Goal: Task Accomplishment & Management: Complete application form

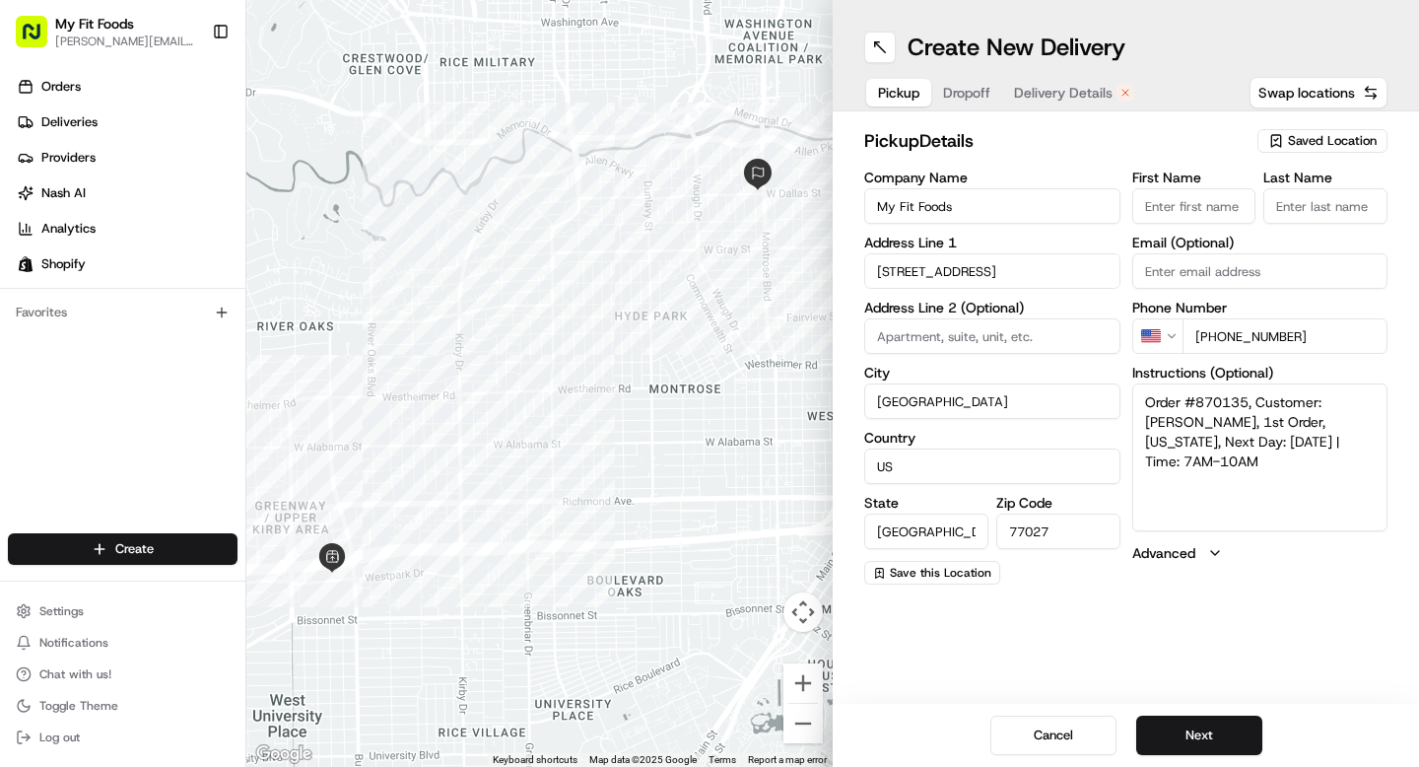
click at [1066, 92] on span "Delivery Details" at bounding box center [1063, 93] width 99 height 20
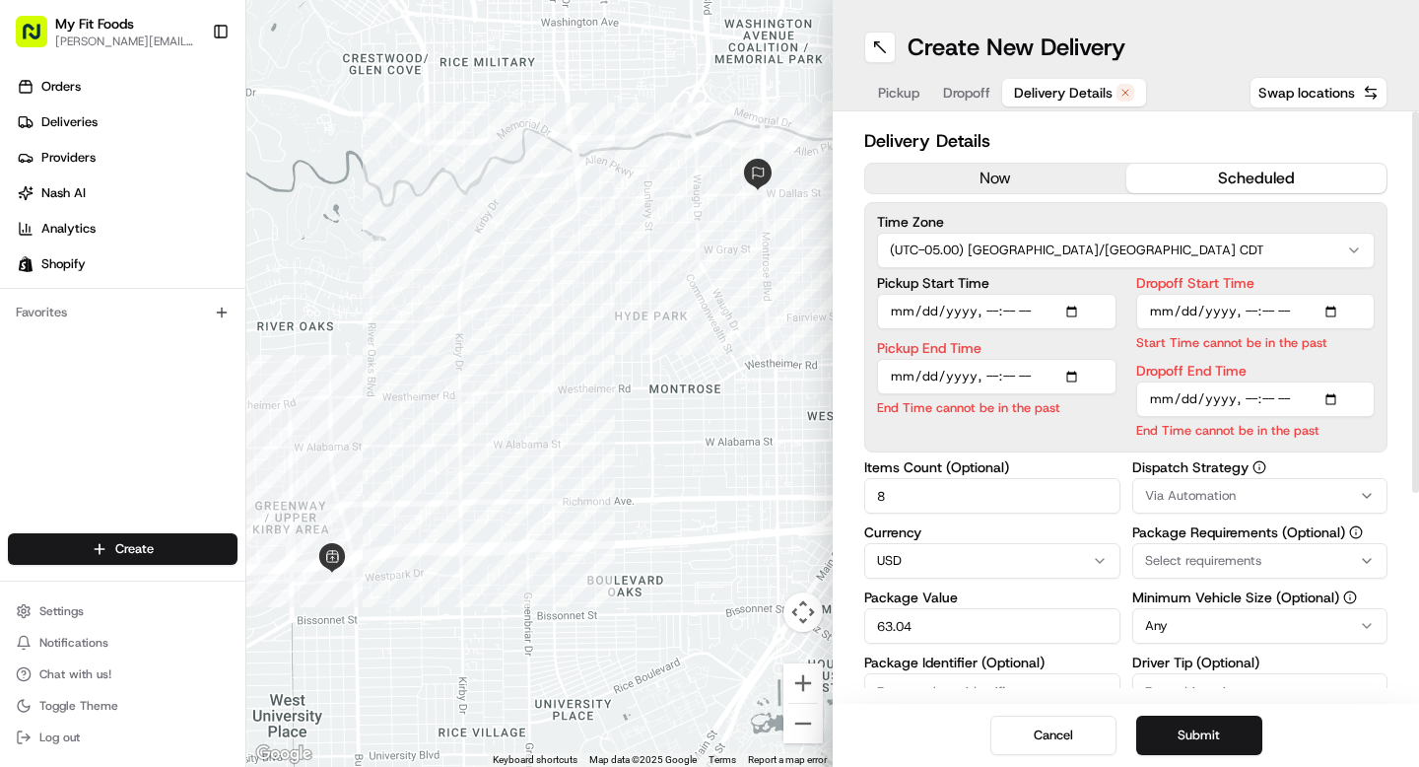
click at [1007, 164] on button "now" at bounding box center [995, 179] width 261 height 30
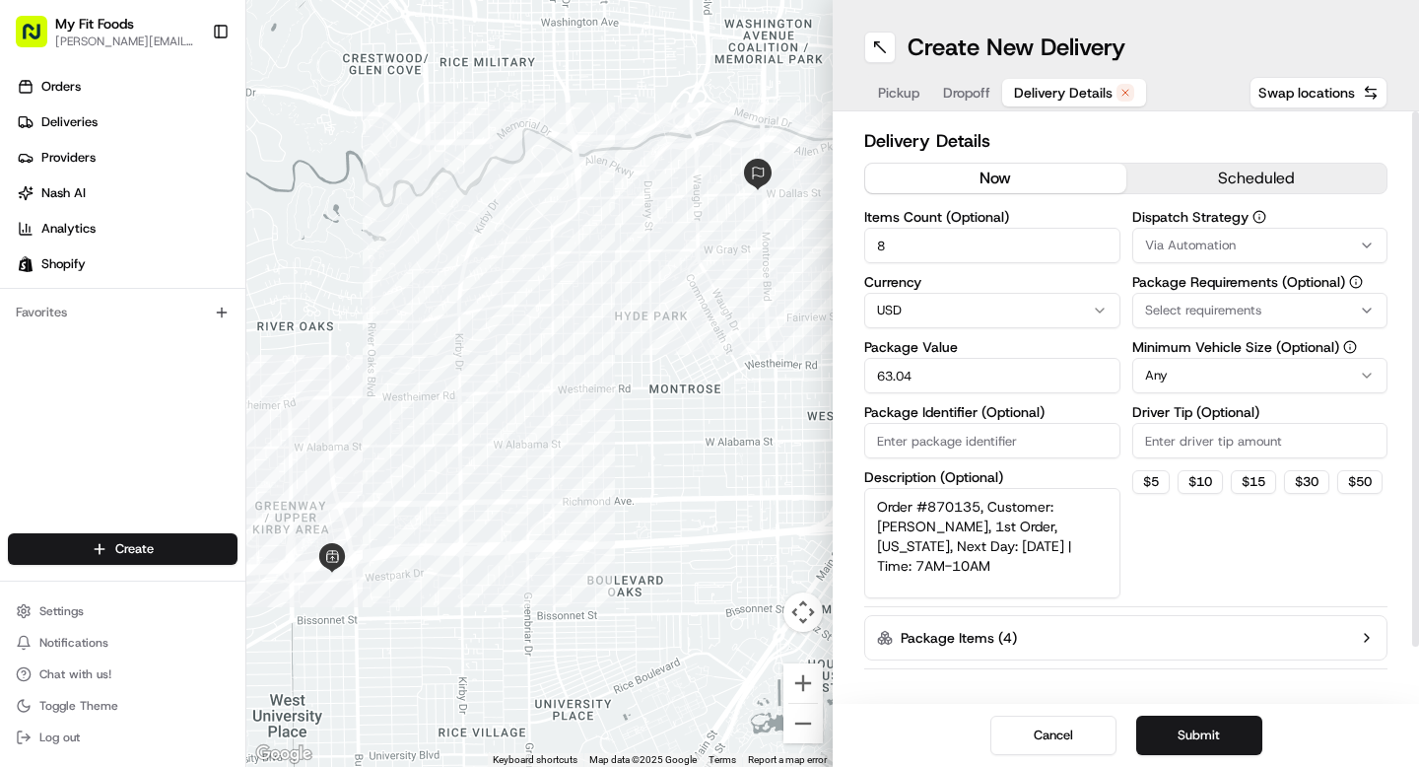
click at [1192, 446] on input "Driver Tip (Optional)" at bounding box center [1260, 440] width 256 height 35
type input "2.5"
click at [1198, 742] on button "Submit" at bounding box center [1199, 734] width 126 height 39
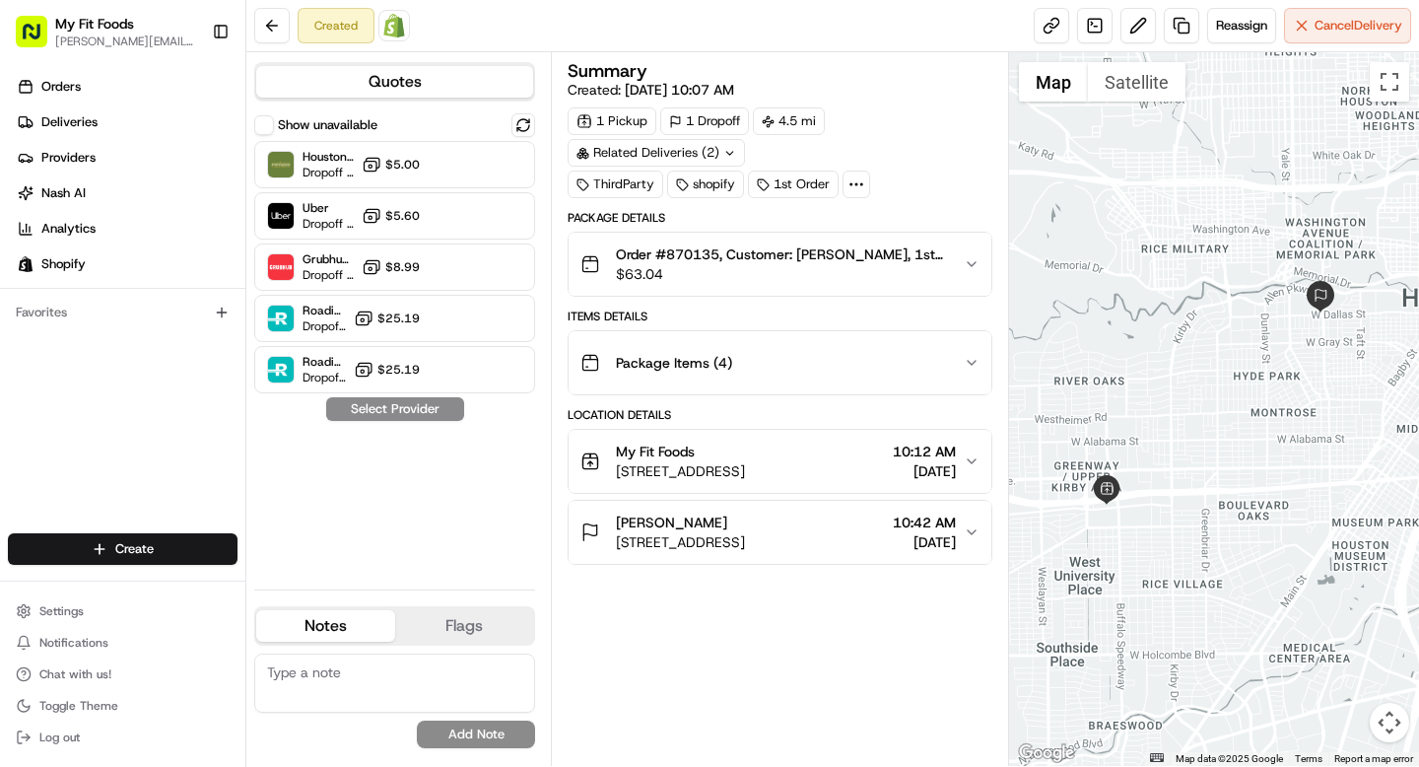
click at [899, 479] on span "[DATE]" at bounding box center [924, 471] width 63 height 20
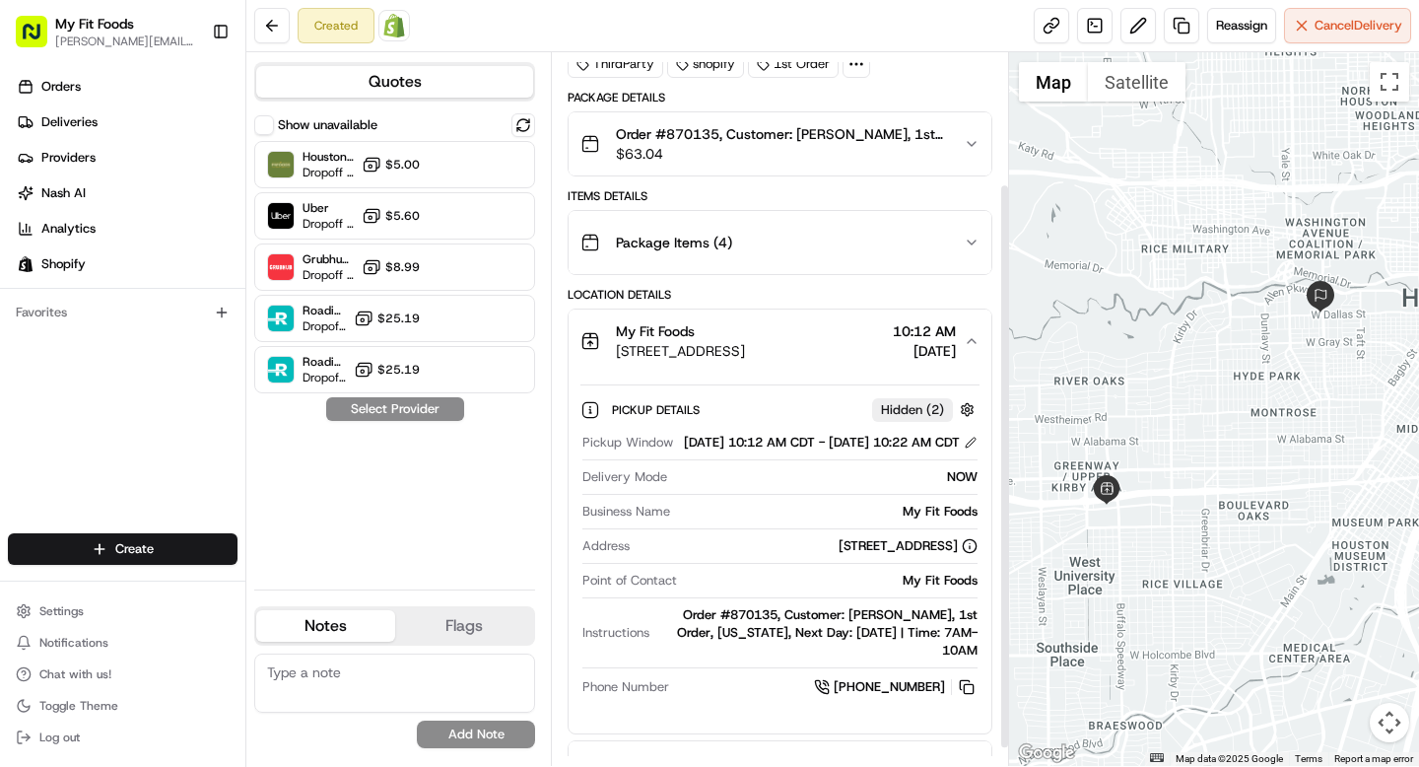
scroll to position [187, 0]
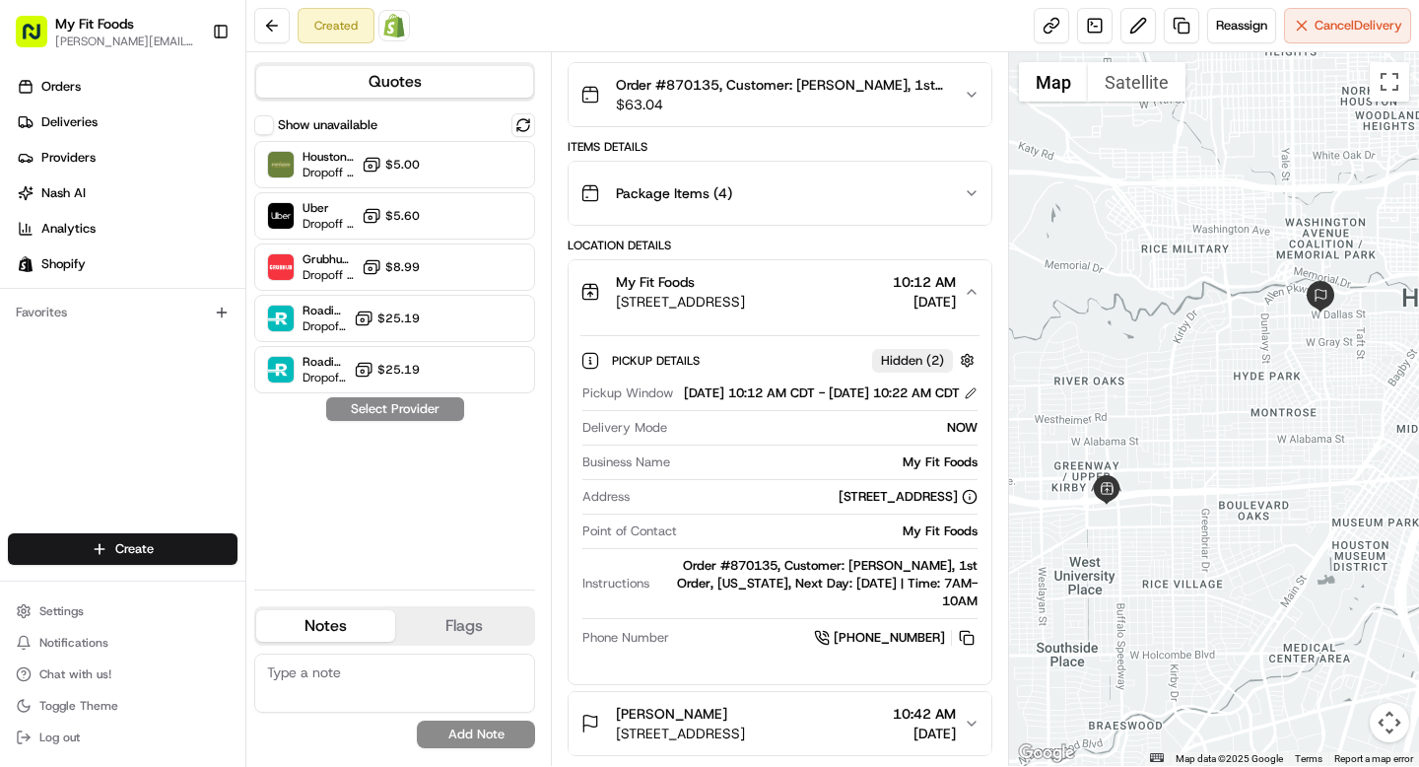
click at [907, 711] on span "10:42 AM" at bounding box center [924, 713] width 63 height 20
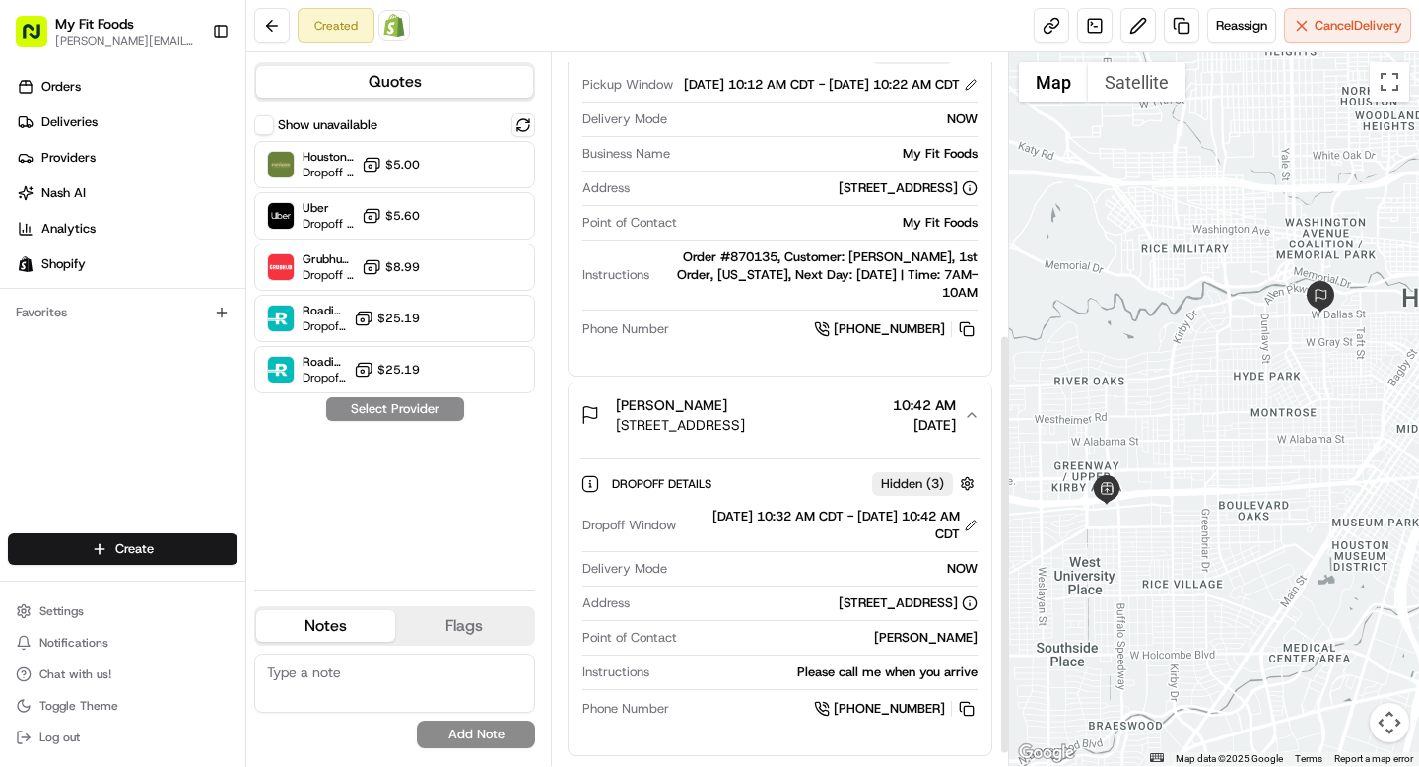
scroll to position [496, 0]
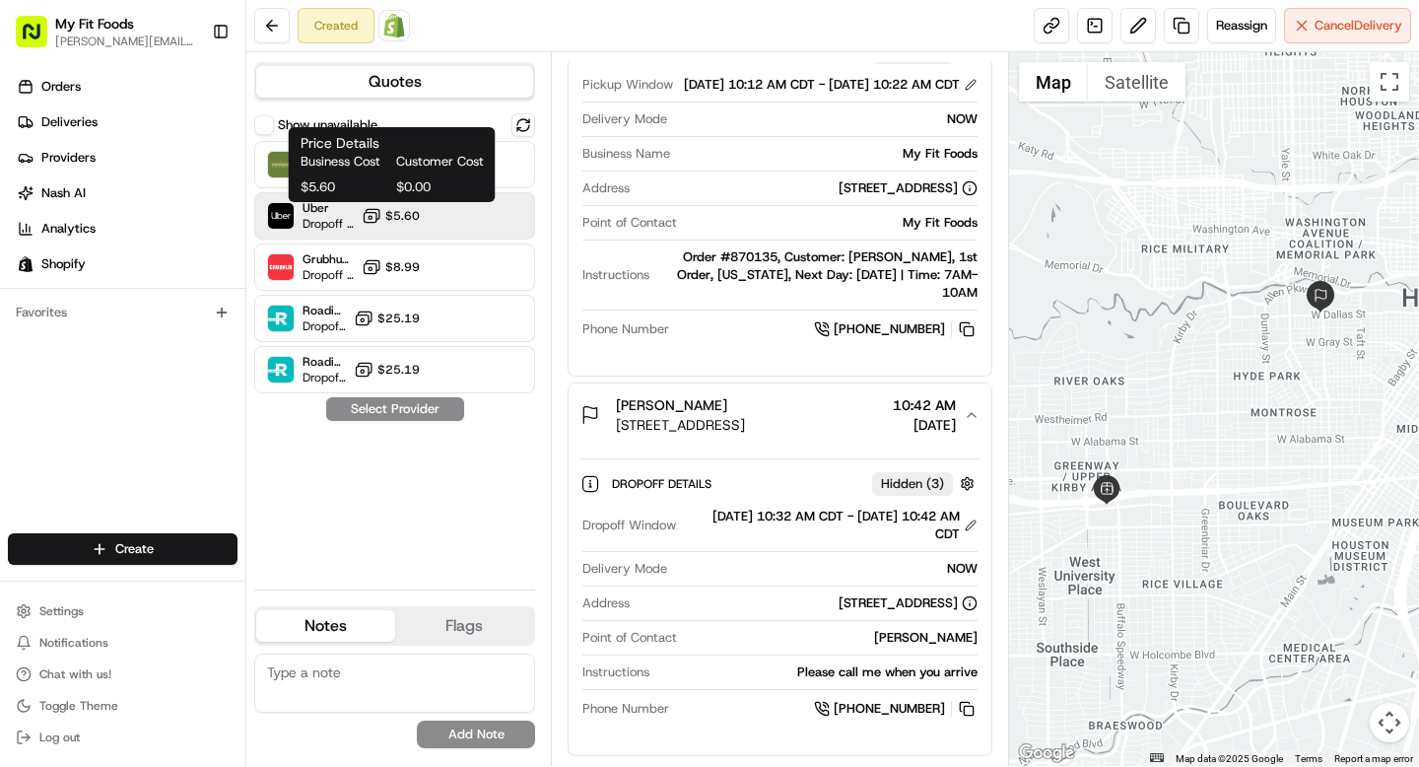
click at [415, 219] on span "$5.60" at bounding box center [402, 216] width 34 height 16
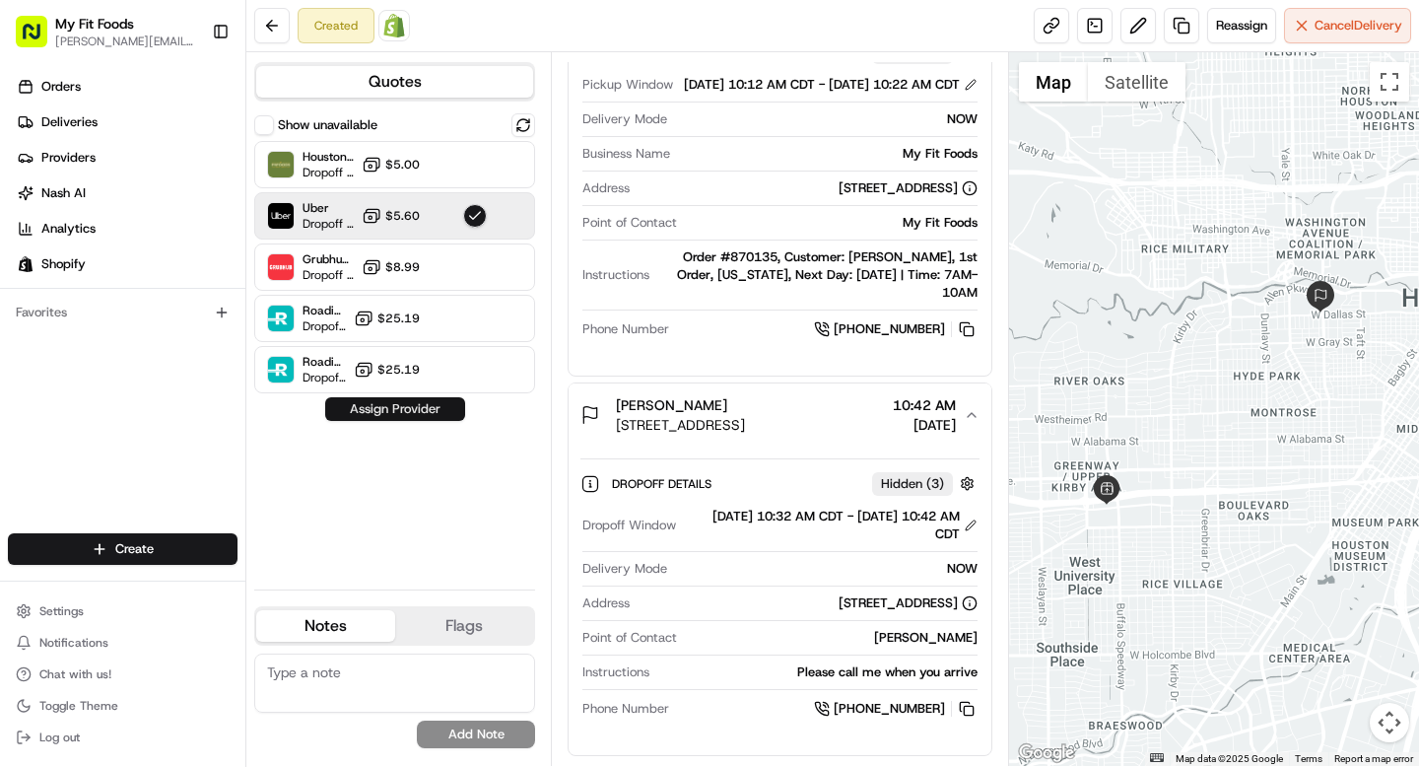
click at [388, 414] on button "Assign Provider" at bounding box center [395, 409] width 140 height 24
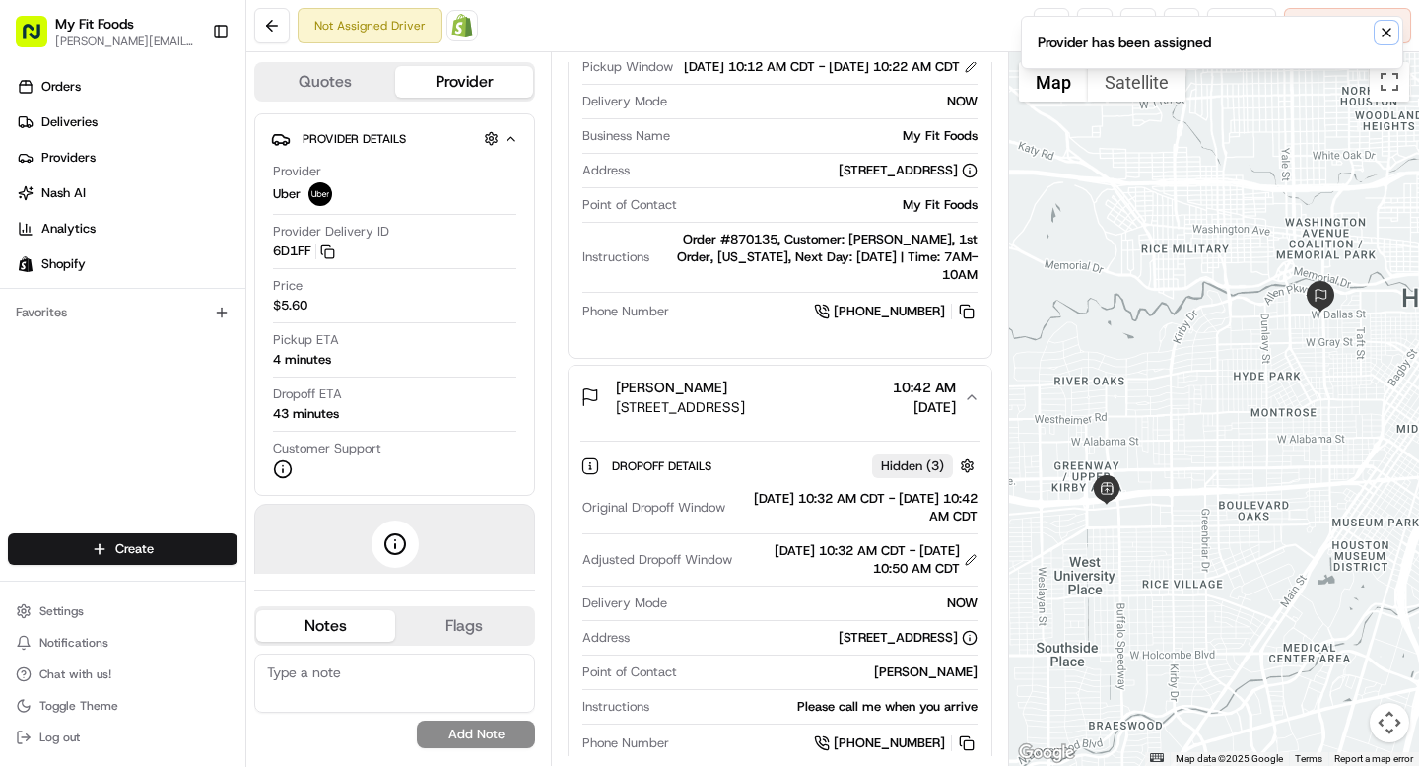
click at [1381, 34] on icon "Notifications (F8)" at bounding box center [1386, 33] width 16 height 16
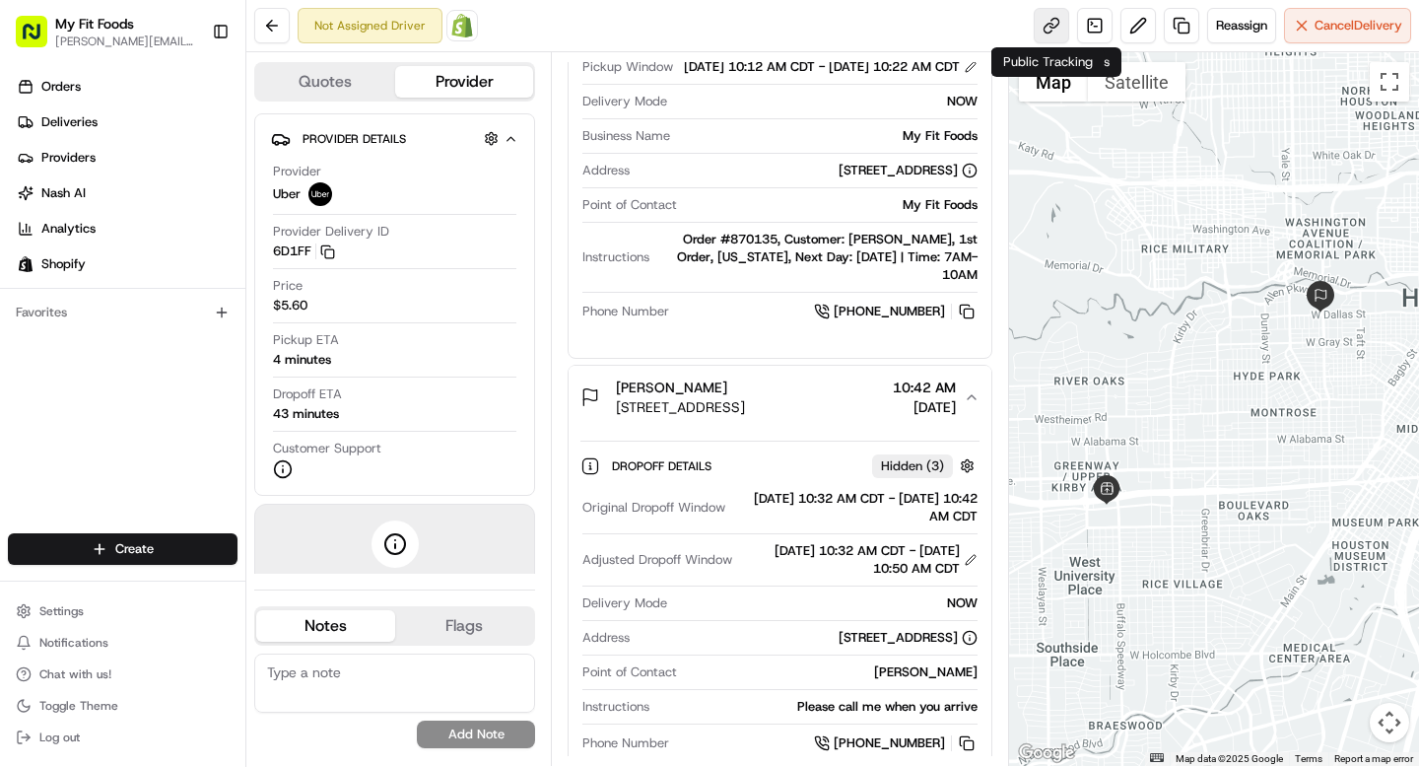
click at [1044, 24] on link at bounding box center [1051, 25] width 35 height 35
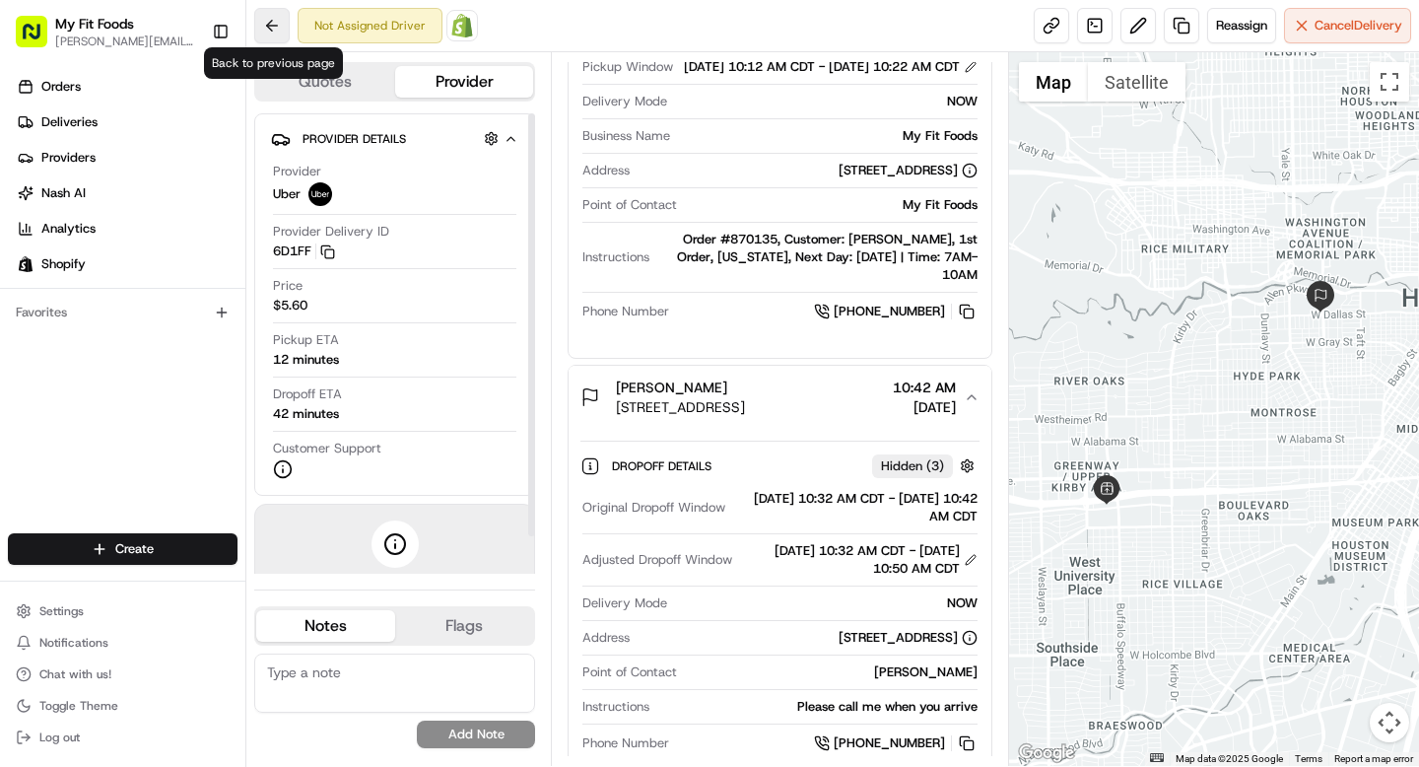
click at [279, 40] on button at bounding box center [271, 25] width 35 height 35
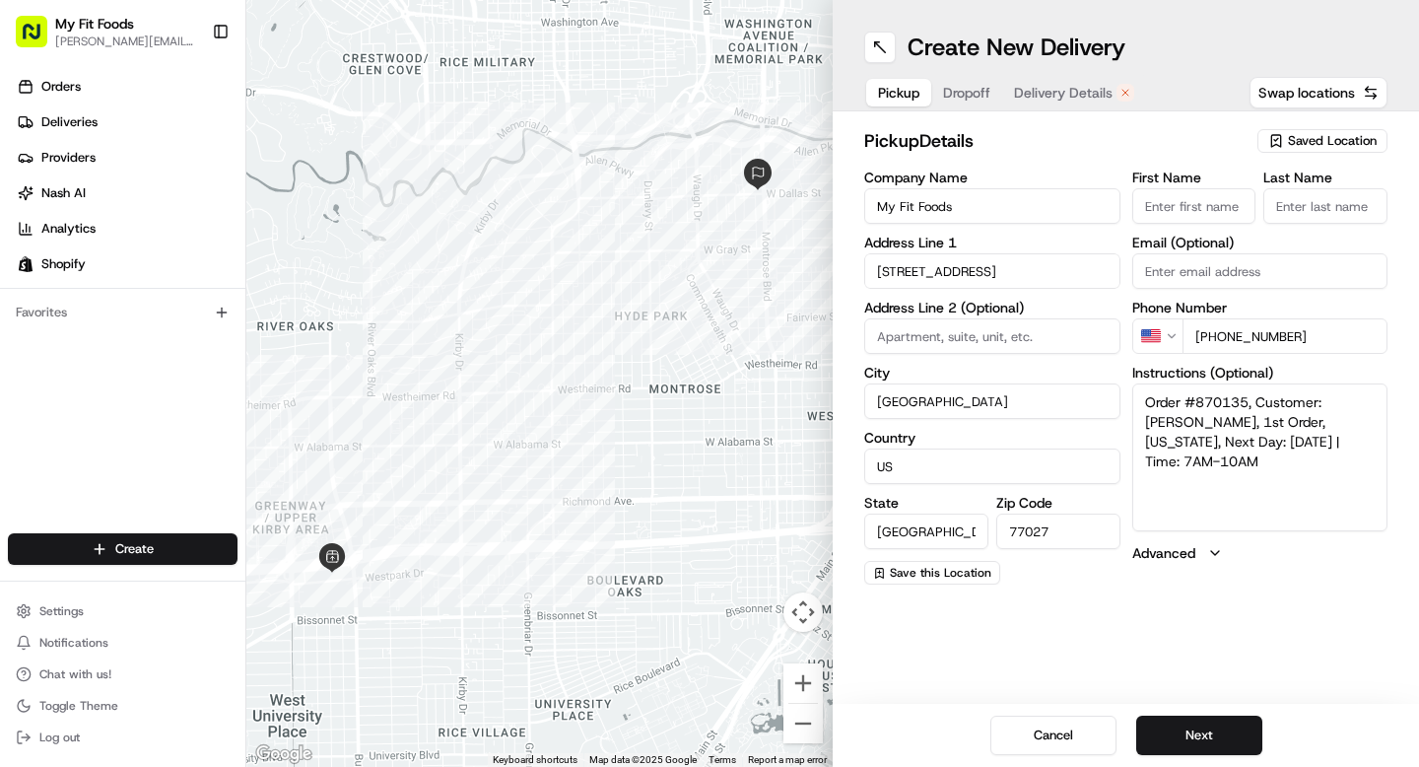
click at [1254, 337] on input "[PHONE_NUMBER]" at bounding box center [1285, 335] width 206 height 35
paste input "34 630 83 08 2"
click at [1235, 340] on input "[PHONE_NUMBER]" at bounding box center [1285, 335] width 206 height 35
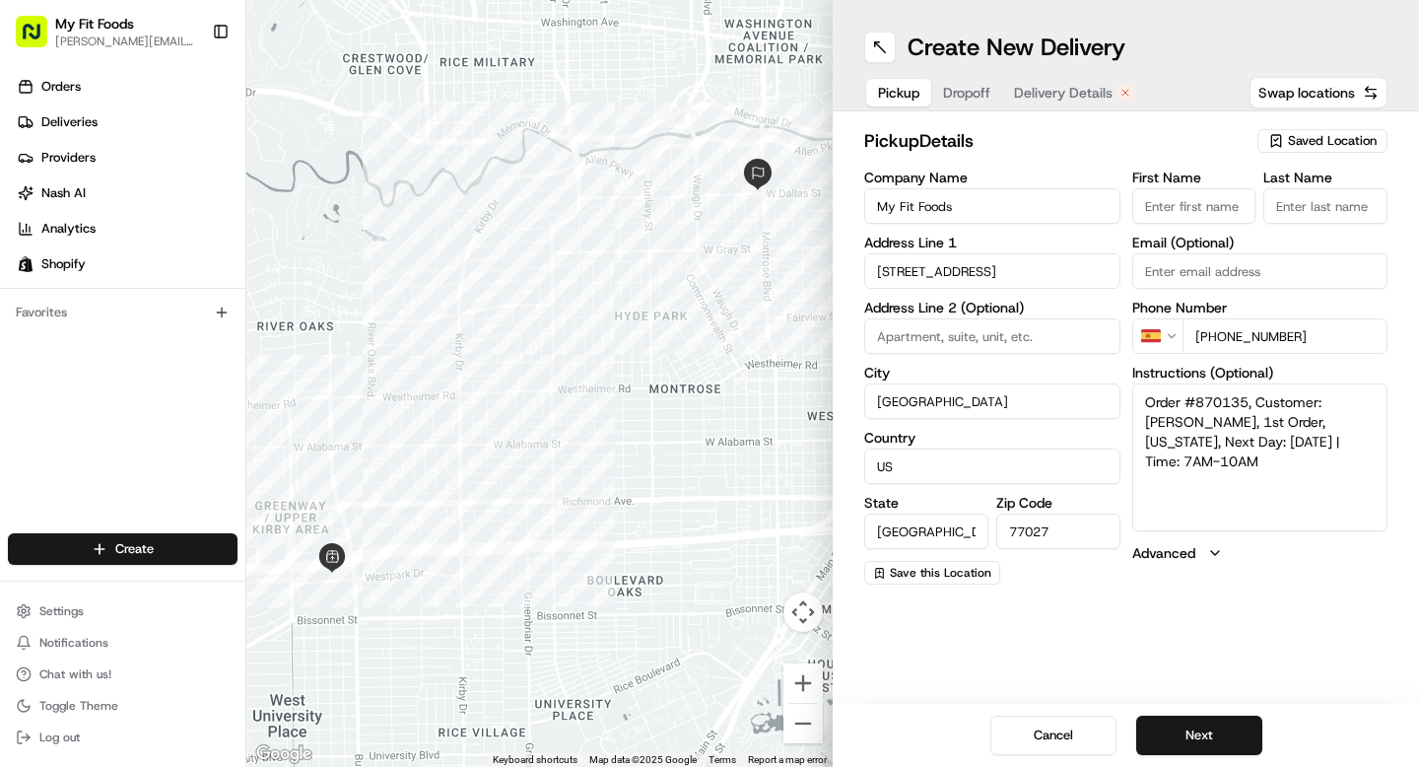
click at [1235, 340] on input "[PHONE_NUMBER]" at bounding box center [1285, 335] width 206 height 35
paste input "[PHONE_NUMBER]"
type input "[PHONE_NUMBER]"
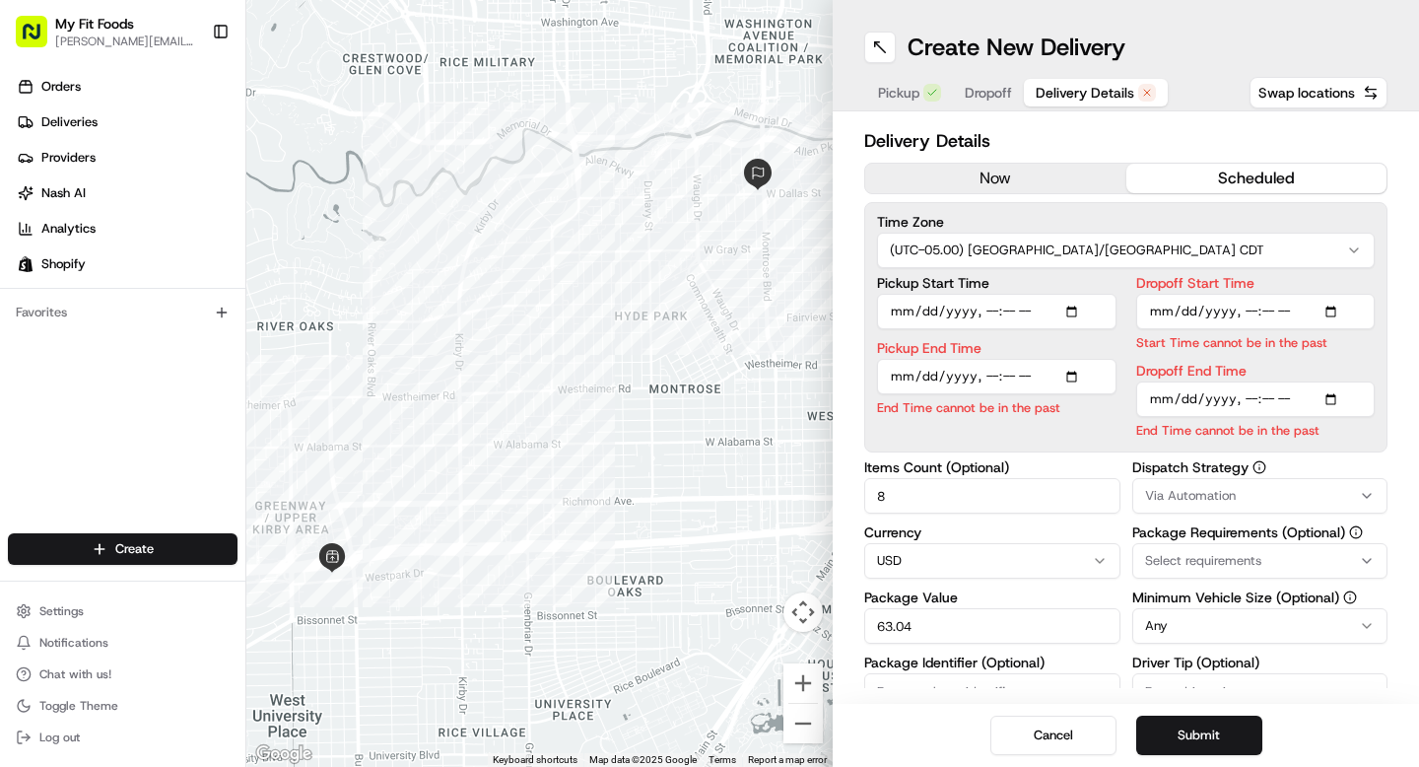
click at [1075, 84] on span "Delivery Details" at bounding box center [1084, 93] width 99 height 20
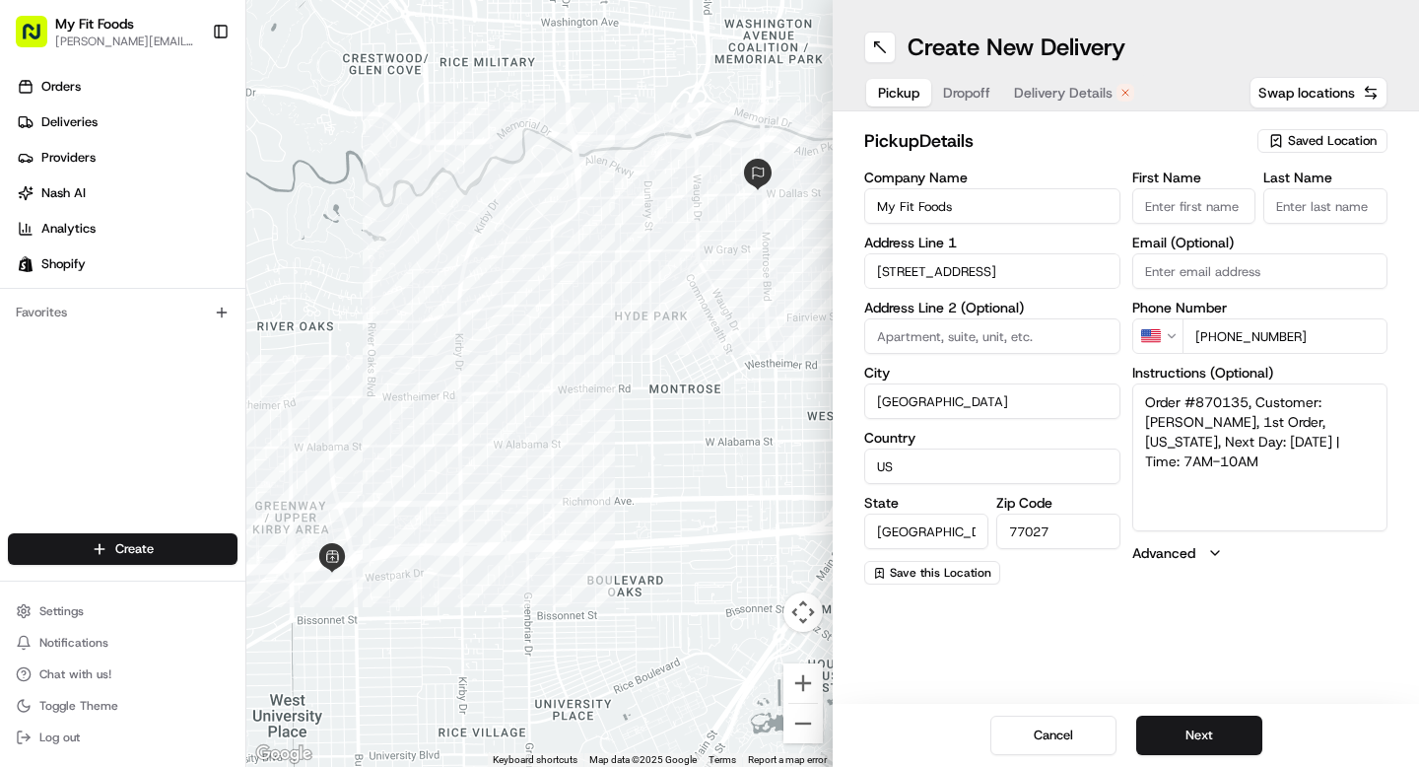
click at [1055, 98] on span "Delivery Details" at bounding box center [1063, 93] width 99 height 20
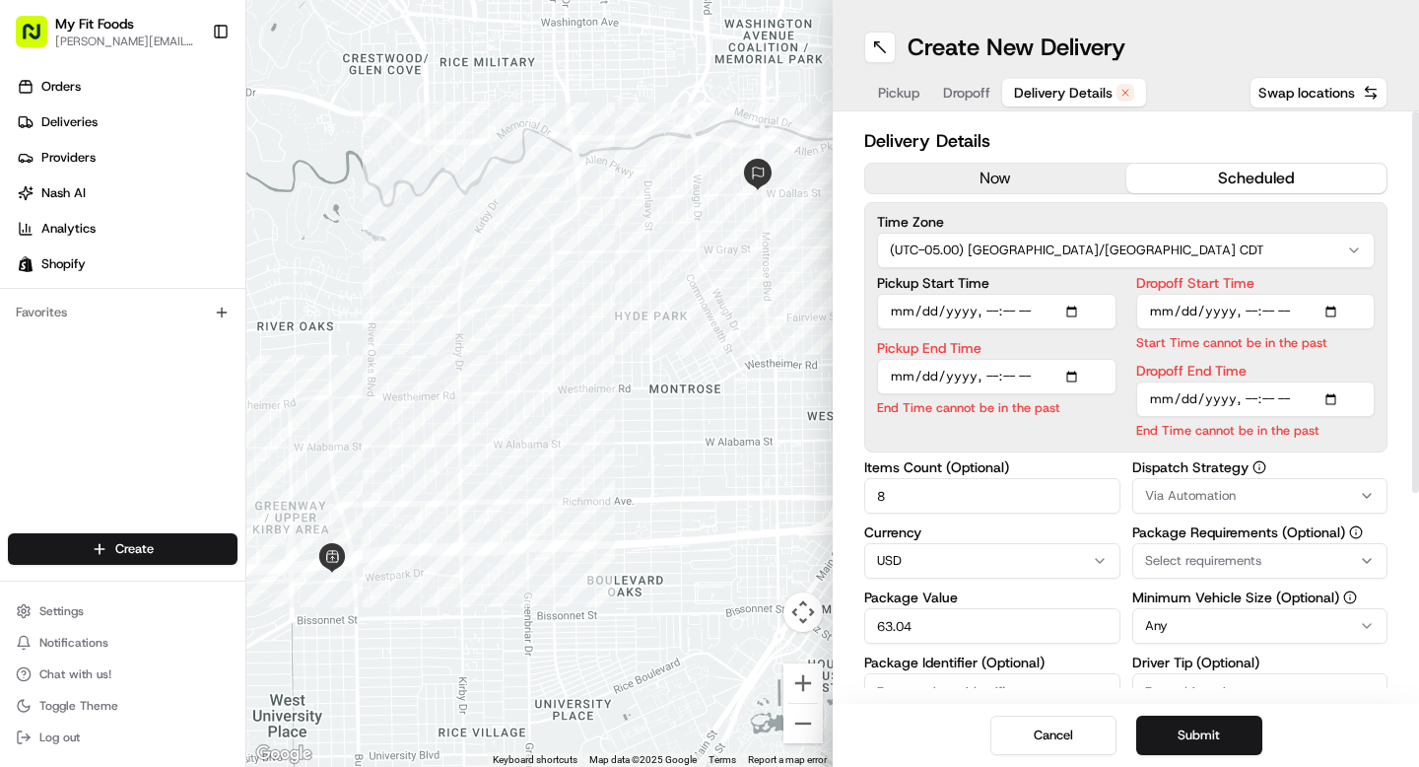
click at [999, 304] on input "Pickup Start Time" at bounding box center [996, 311] width 239 height 35
click at [993, 309] on input "Pickup Start Time" at bounding box center [996, 311] width 239 height 35
click at [1032, 314] on input "Pickup Start Time" at bounding box center [996, 311] width 239 height 35
type input "[DATE]T17:00"
click at [1030, 370] on div "Pickup End Time End Time cannot be in the past" at bounding box center [996, 379] width 239 height 76
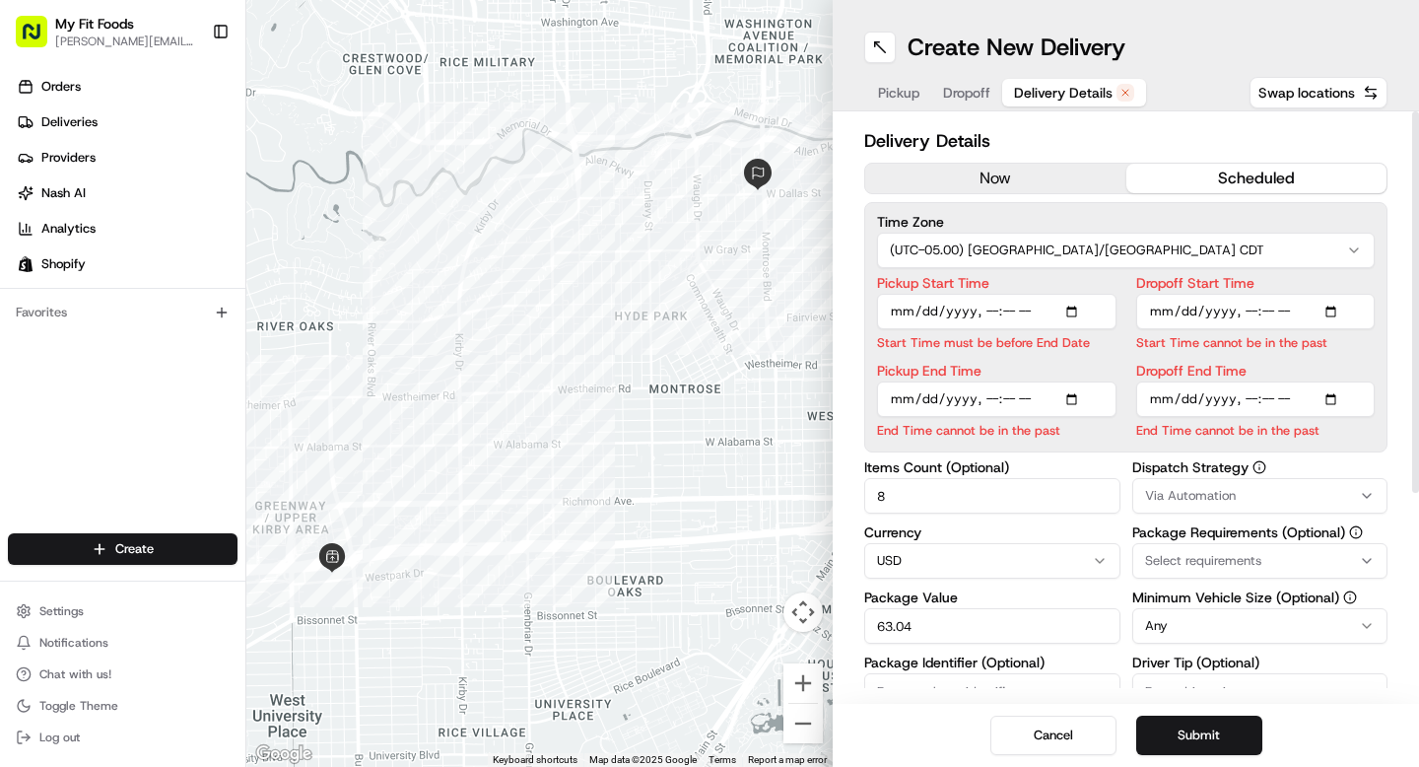
click at [1015, 400] on input "Pickup End Time" at bounding box center [996, 398] width 239 height 35
click at [1034, 402] on input "Pickup End Time" at bounding box center [996, 398] width 239 height 35
click at [1007, 401] on input "Pickup End Time" at bounding box center [996, 398] width 239 height 35
type input "[DATE]T19:00"
click at [1287, 312] on input "Dropoff Start Time" at bounding box center [1255, 311] width 239 height 35
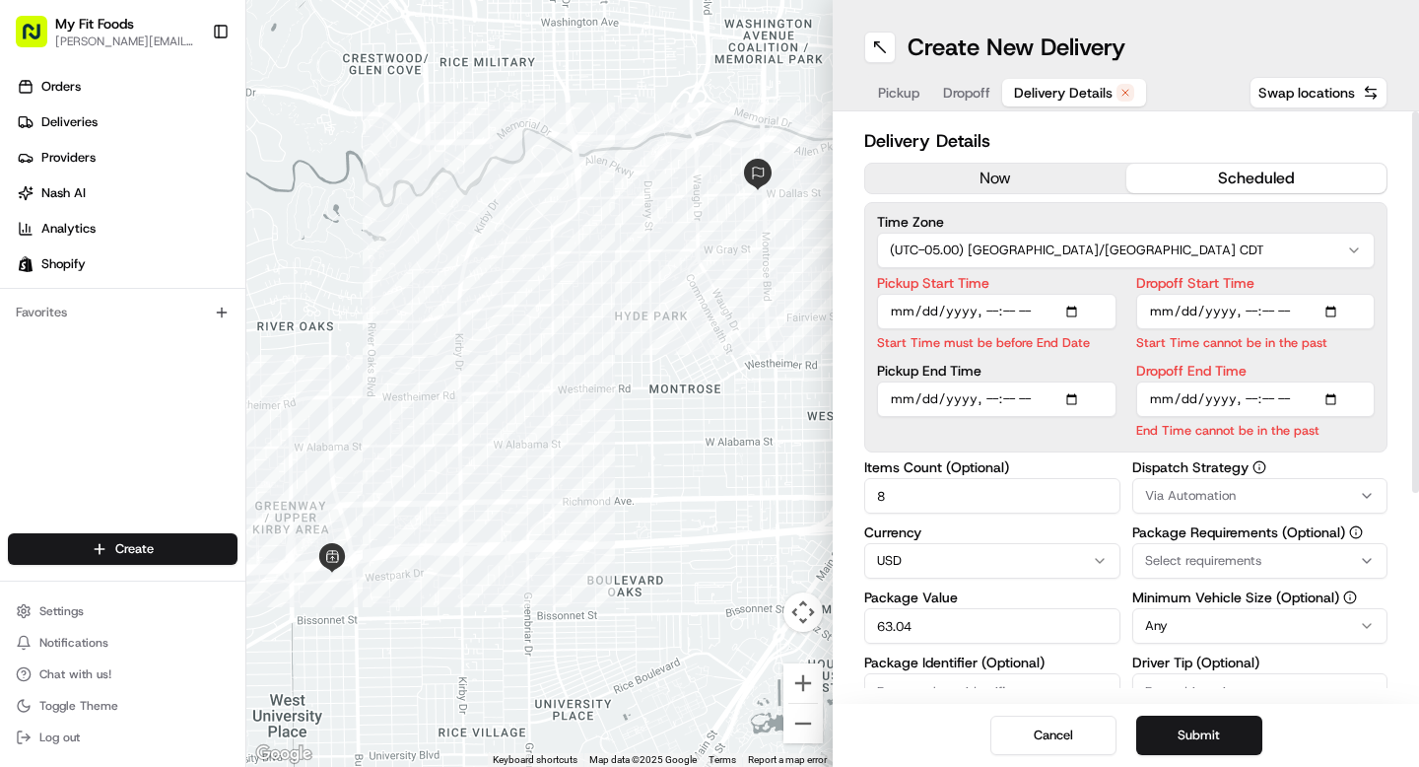
click at [1236, 302] on input "Dropoff Start Time" at bounding box center [1255, 311] width 239 height 35
click at [1259, 318] on input "Dropoff Start Time" at bounding box center [1255, 311] width 239 height 35
click at [1253, 314] on input "Dropoff Start Time" at bounding box center [1255, 311] width 239 height 35
type input "[DATE]T17:00"
click at [1247, 396] on input "Dropoff End Time" at bounding box center [1255, 398] width 239 height 35
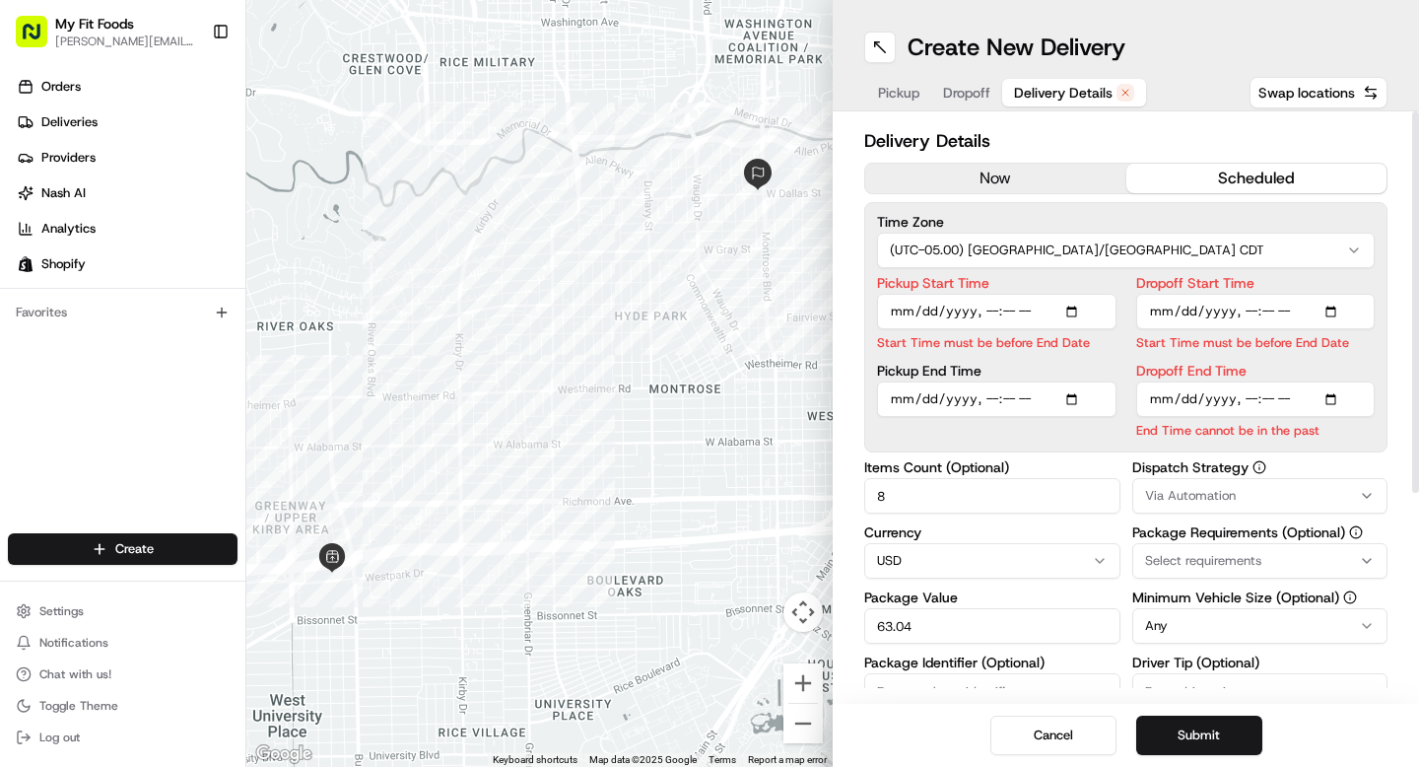
type input "[DATE]T07:00"
click at [987, 398] on input "Pickup End Time" at bounding box center [996, 398] width 239 height 35
type input "[DATE]T18:00"
click at [1252, 311] on input "Dropoff Start Time" at bounding box center [1255, 311] width 239 height 35
type input "[DATE]T17:30"
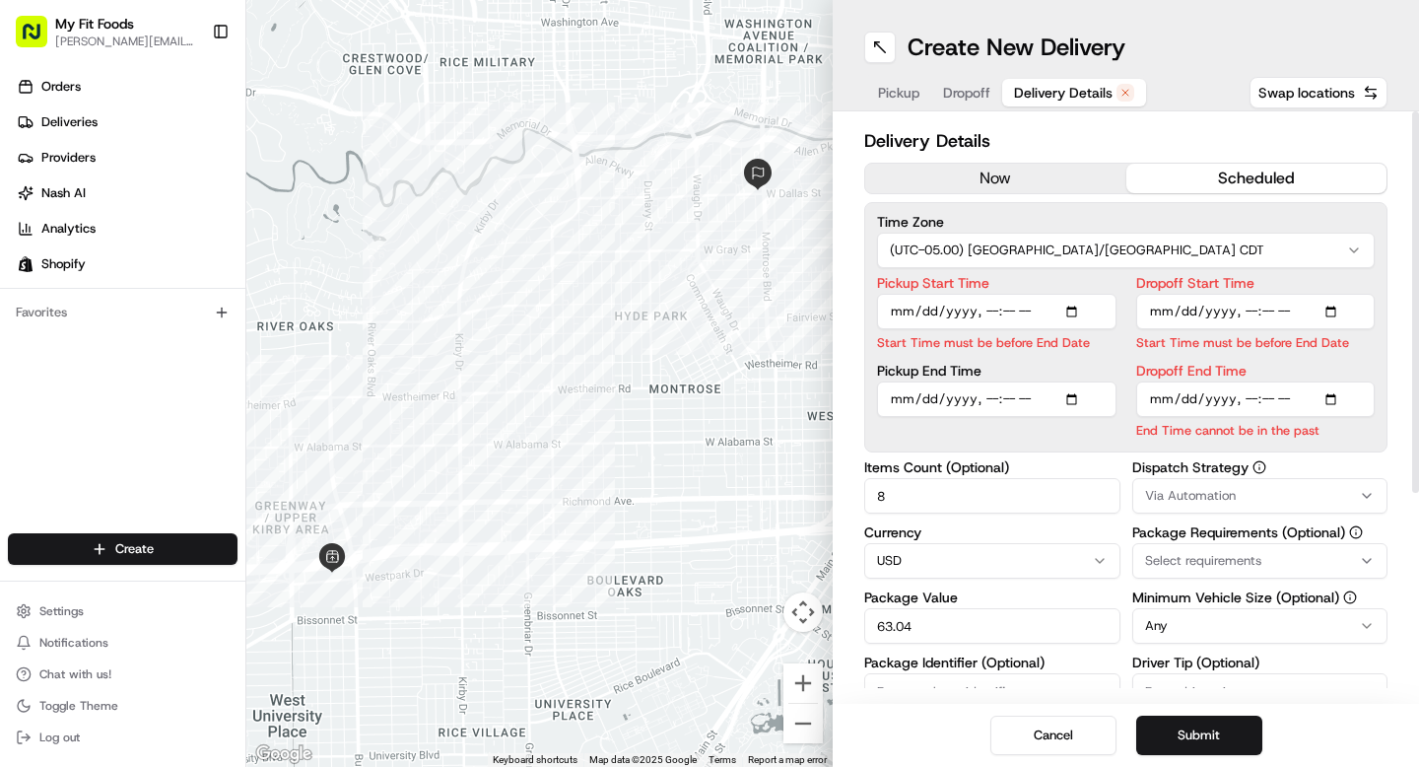
click at [1299, 395] on input "Dropoff End Time" at bounding box center [1255, 398] width 239 height 35
type input "[DATE]T19:00"
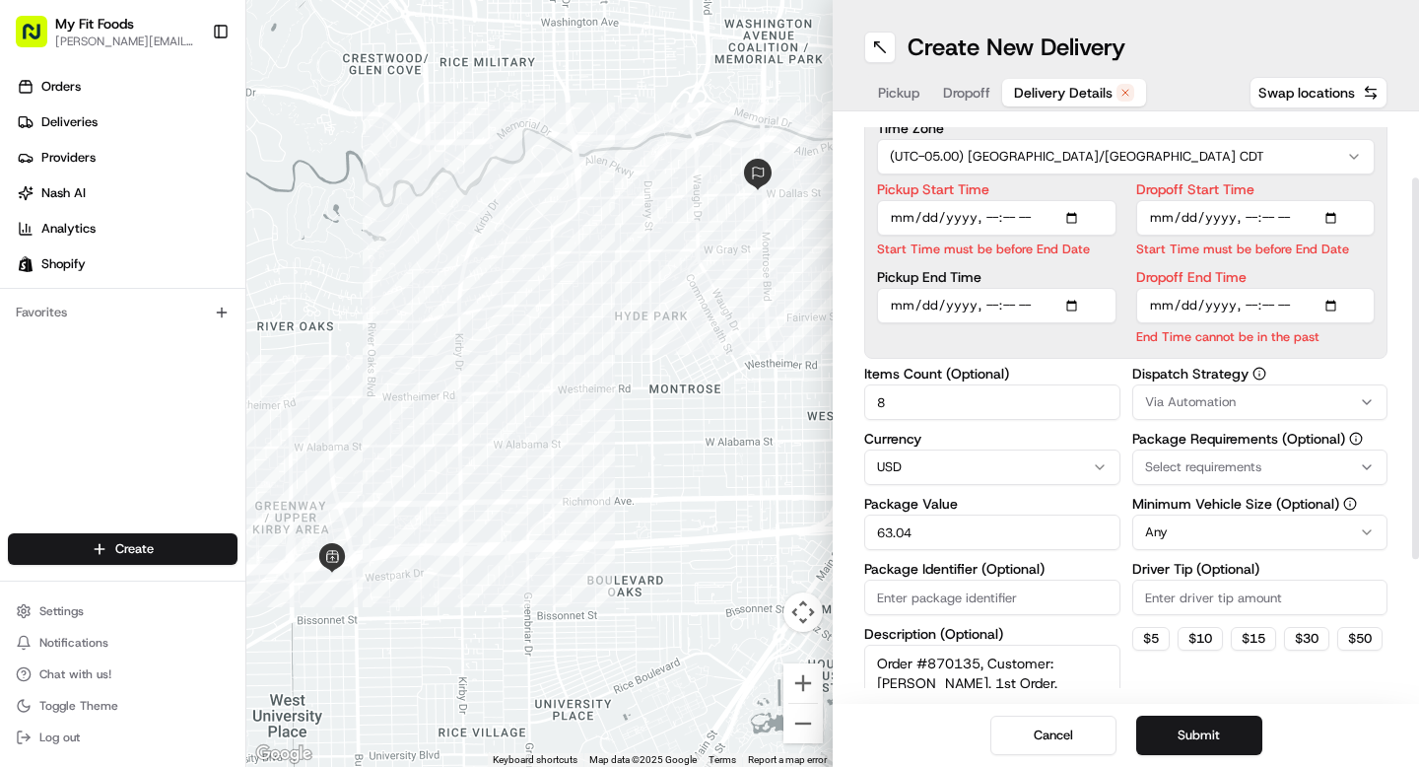
scroll to position [99, 0]
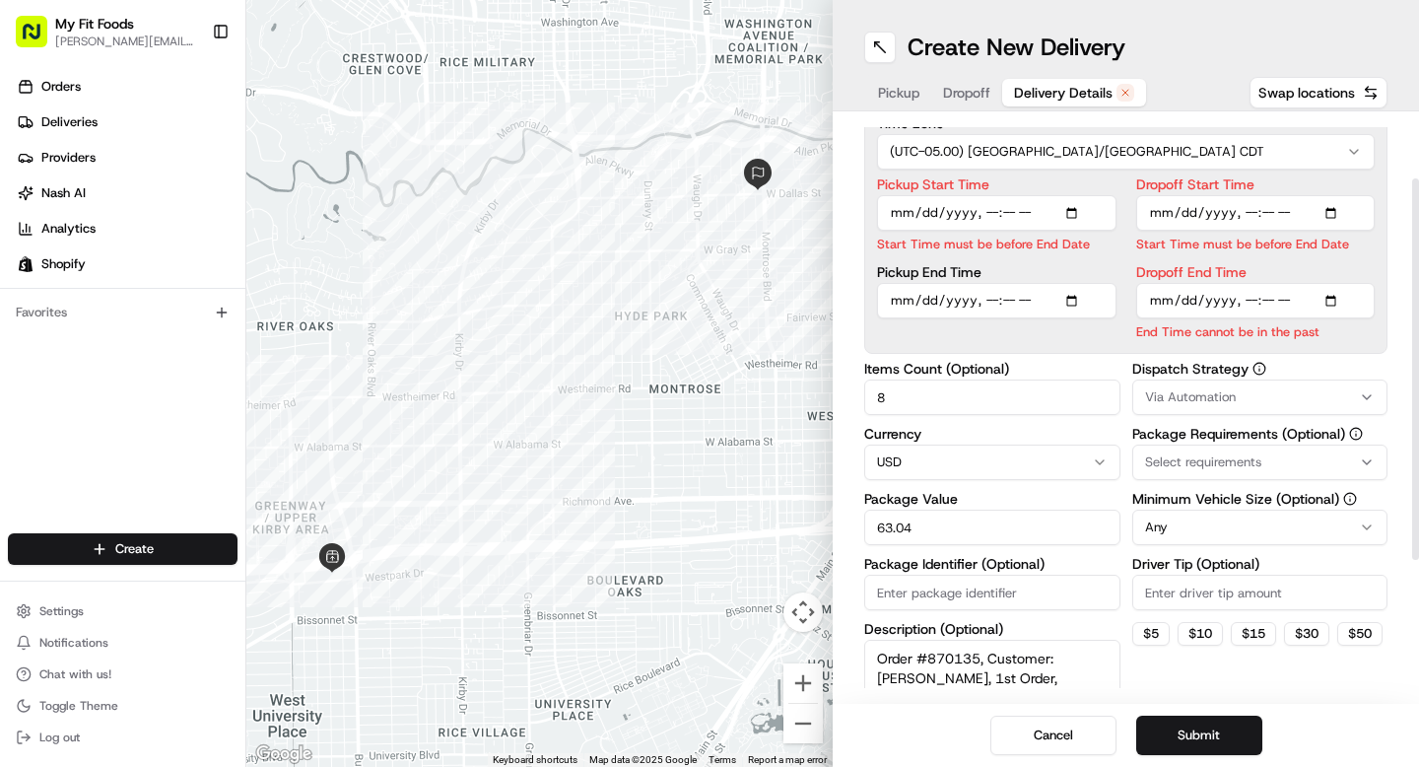
click at [971, 93] on span "Dropoff" at bounding box center [966, 93] width 47 height 20
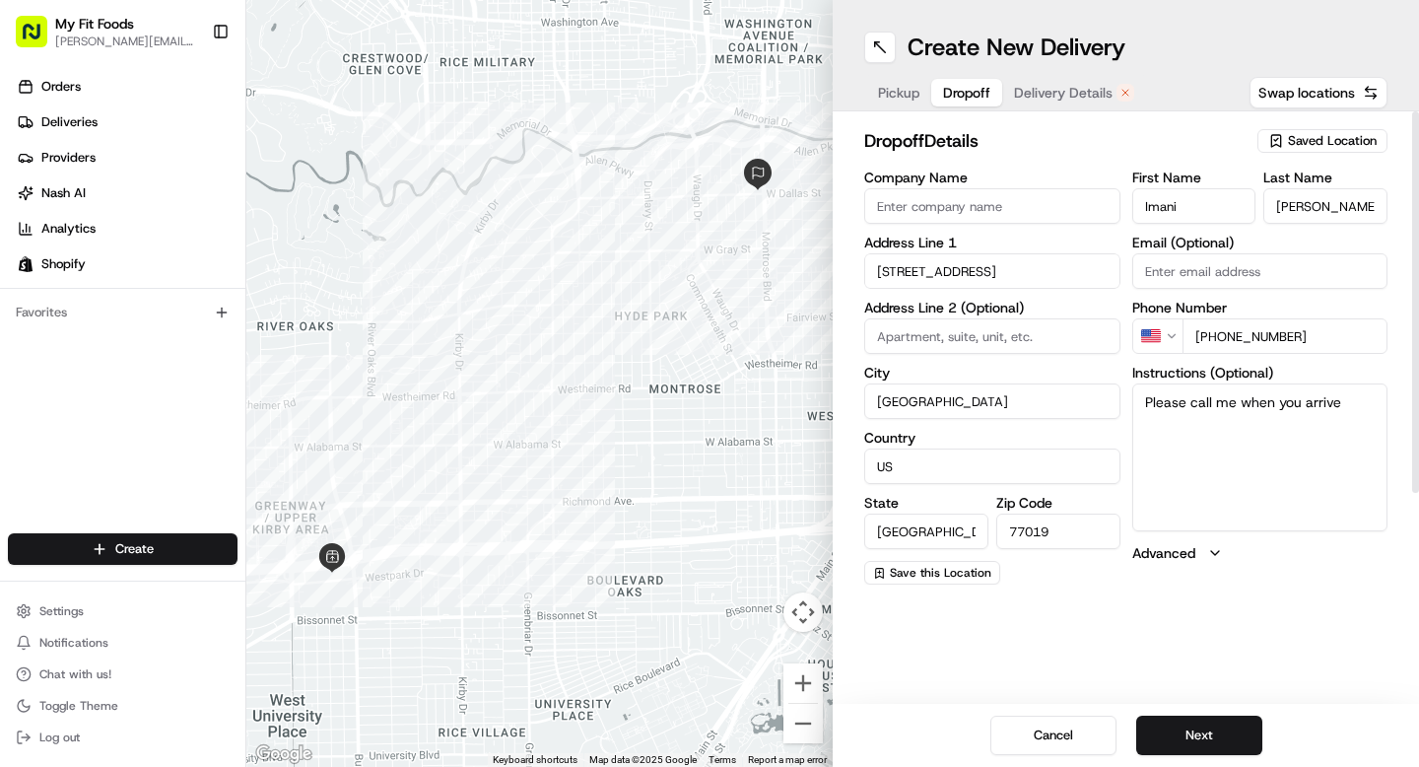
scroll to position [0, 0]
click at [1258, 332] on input "[PHONE_NUMBER]" at bounding box center [1285, 335] width 206 height 35
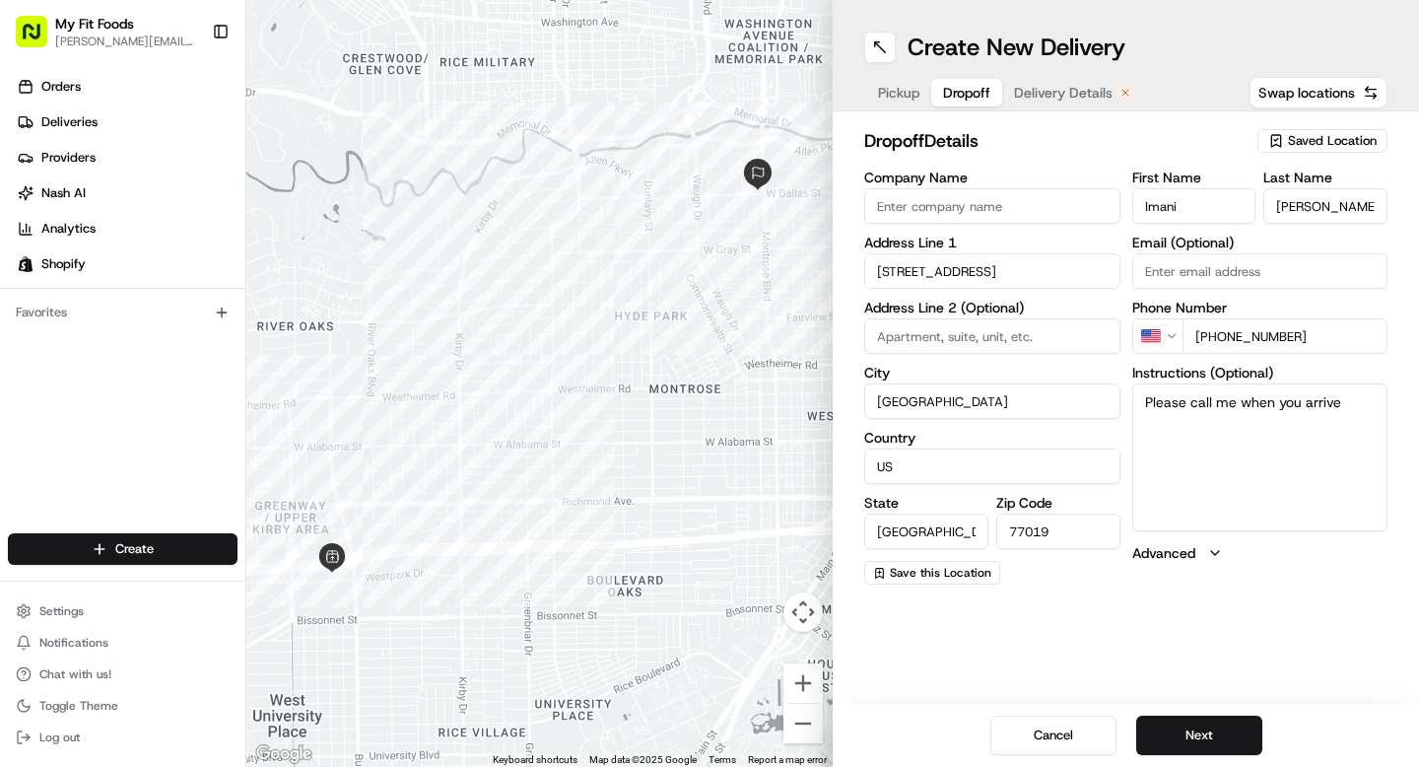
click at [1258, 332] on input "[PHONE_NUMBER]" at bounding box center [1285, 335] width 206 height 35
click at [1247, 334] on input "[PHONE_NUMBER]" at bounding box center [1285, 335] width 206 height 35
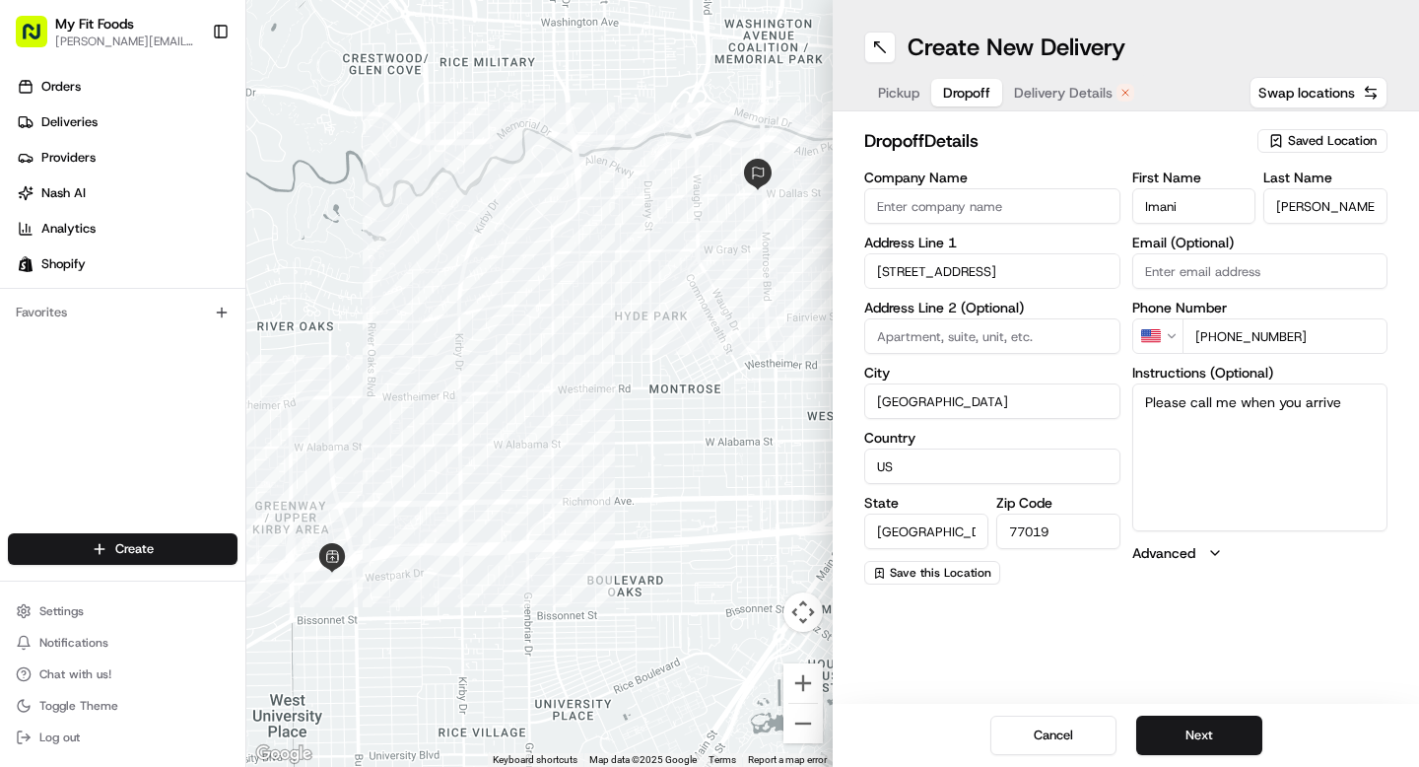
click at [1247, 334] on input "[PHONE_NUMBER]" at bounding box center [1285, 335] width 206 height 35
paste input "34 630 83 08 2"
click at [1247, 334] on input "[PHONE_NUMBER]" at bounding box center [1285, 335] width 206 height 35
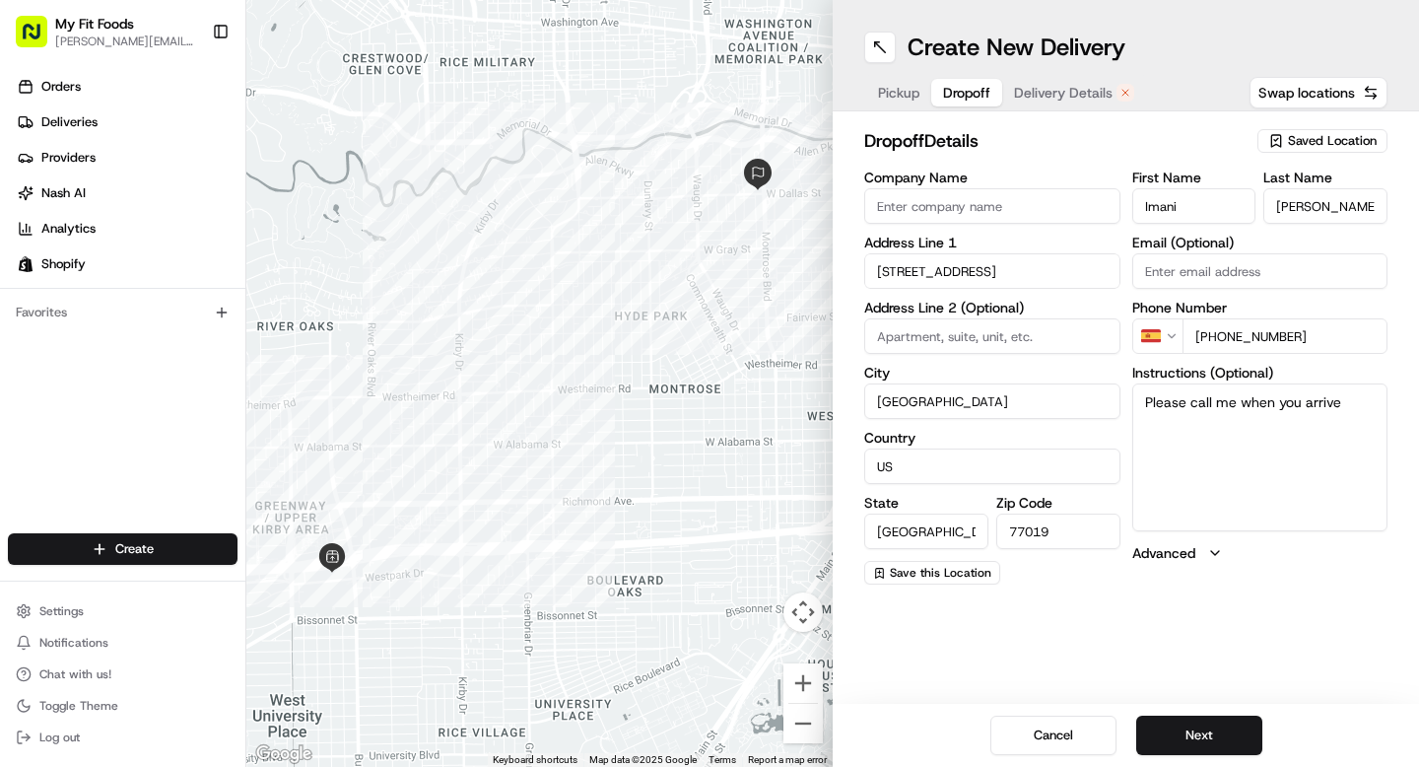
click at [1247, 334] on input "[PHONE_NUMBER]" at bounding box center [1285, 335] width 206 height 35
paste input "58800343463083082"
click at [1241, 340] on input "[PHONE_NUMBER]" at bounding box center [1285, 335] width 206 height 35
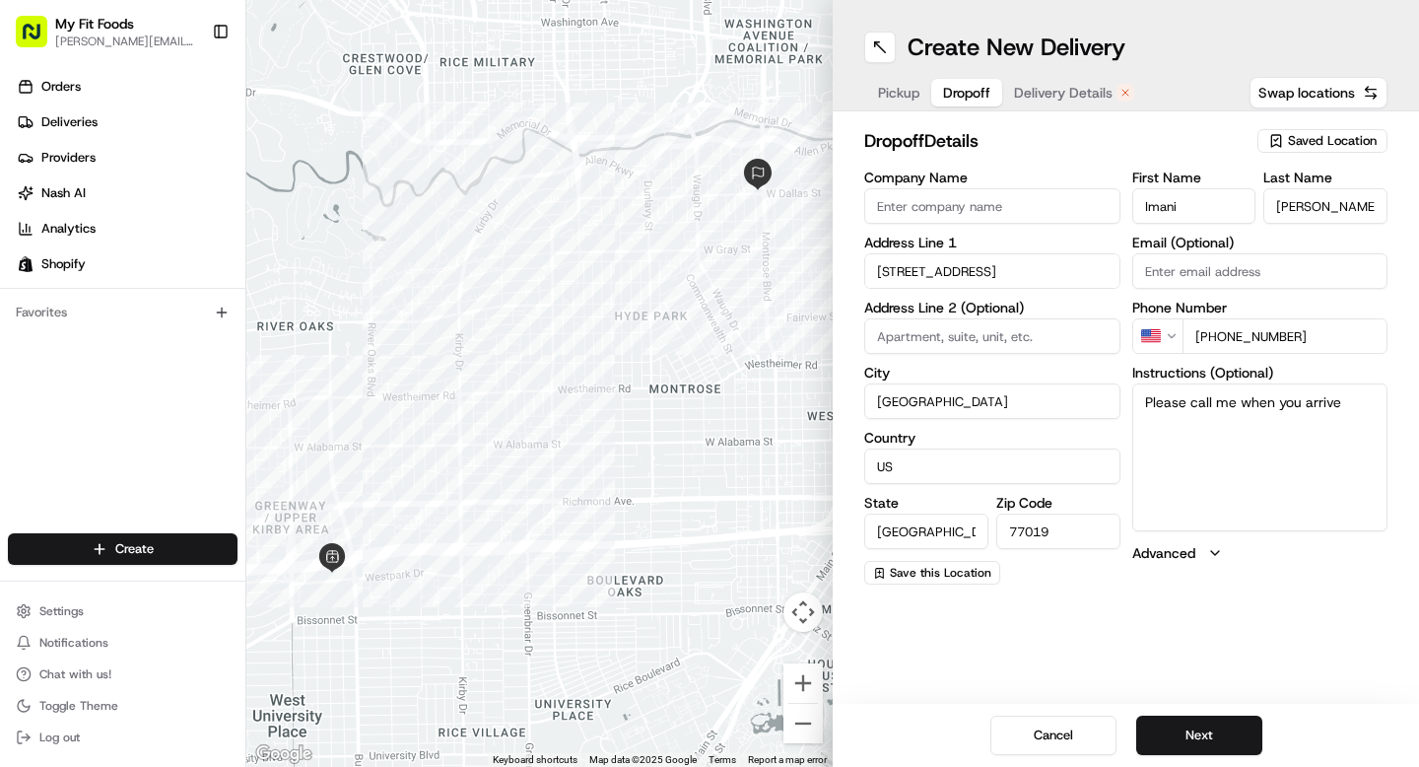
click at [1241, 340] on input "[PHONE_NUMBER]" at bounding box center [1285, 335] width 206 height 35
type input "[PHONE_NUMBER]"
click at [1241, 340] on input "[PHONE_NUMBER]" at bounding box center [1285, 335] width 206 height 35
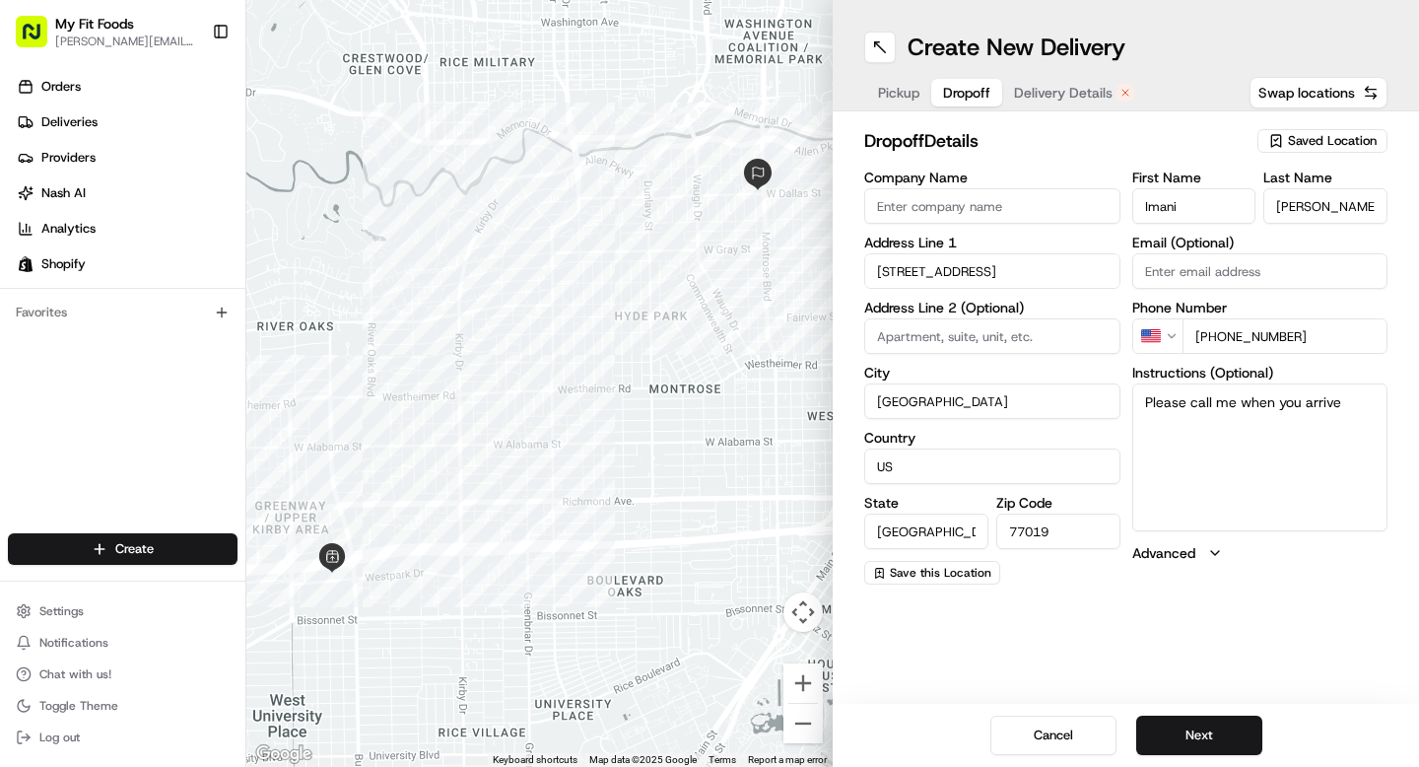
click at [1241, 340] on input "[PHONE_NUMBER]" at bounding box center [1285, 335] width 206 height 35
paste input "[PHONE_NUMBER]"
type input "[PHONE_NUMBER]"
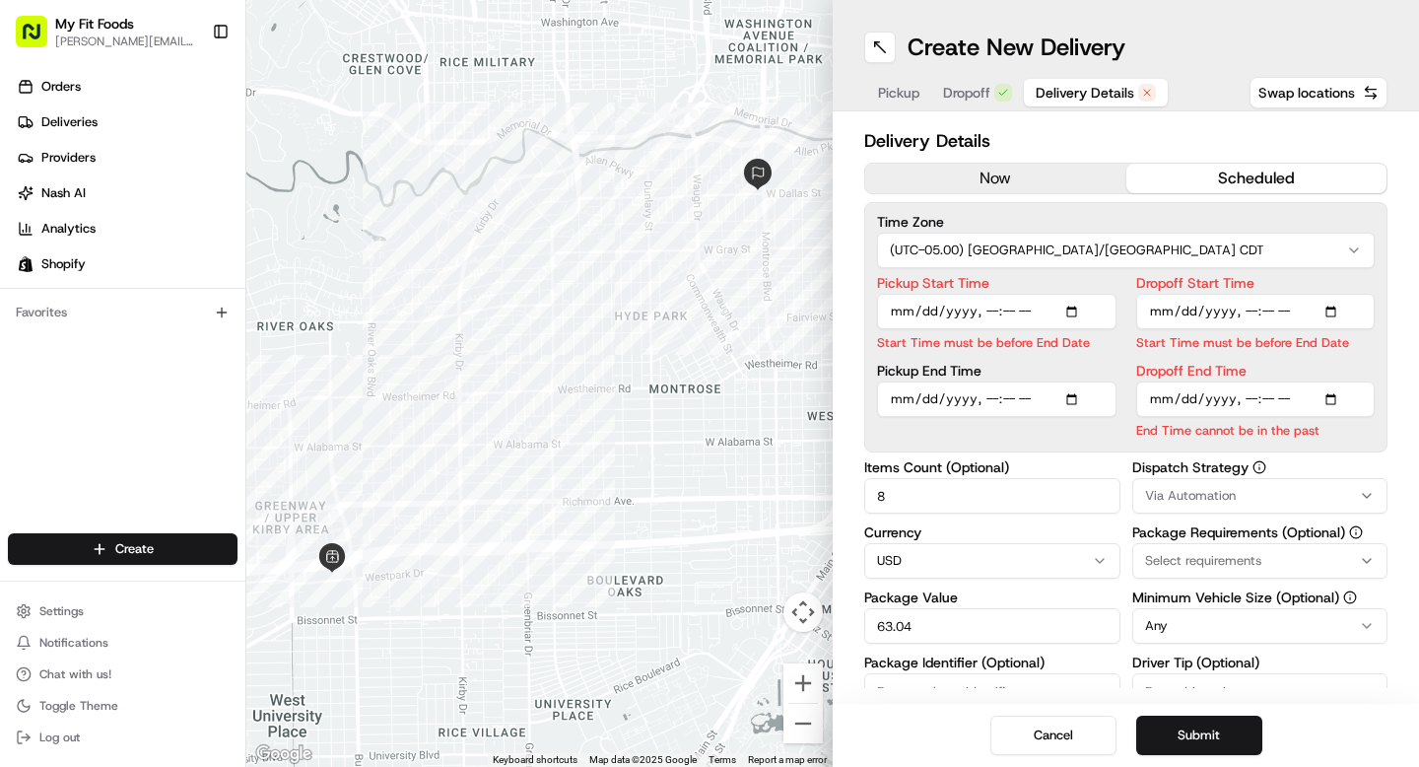
click at [1044, 83] on span "Delivery Details" at bounding box center [1084, 93] width 99 height 20
click at [1226, 741] on button "Submit" at bounding box center [1199, 734] width 126 height 39
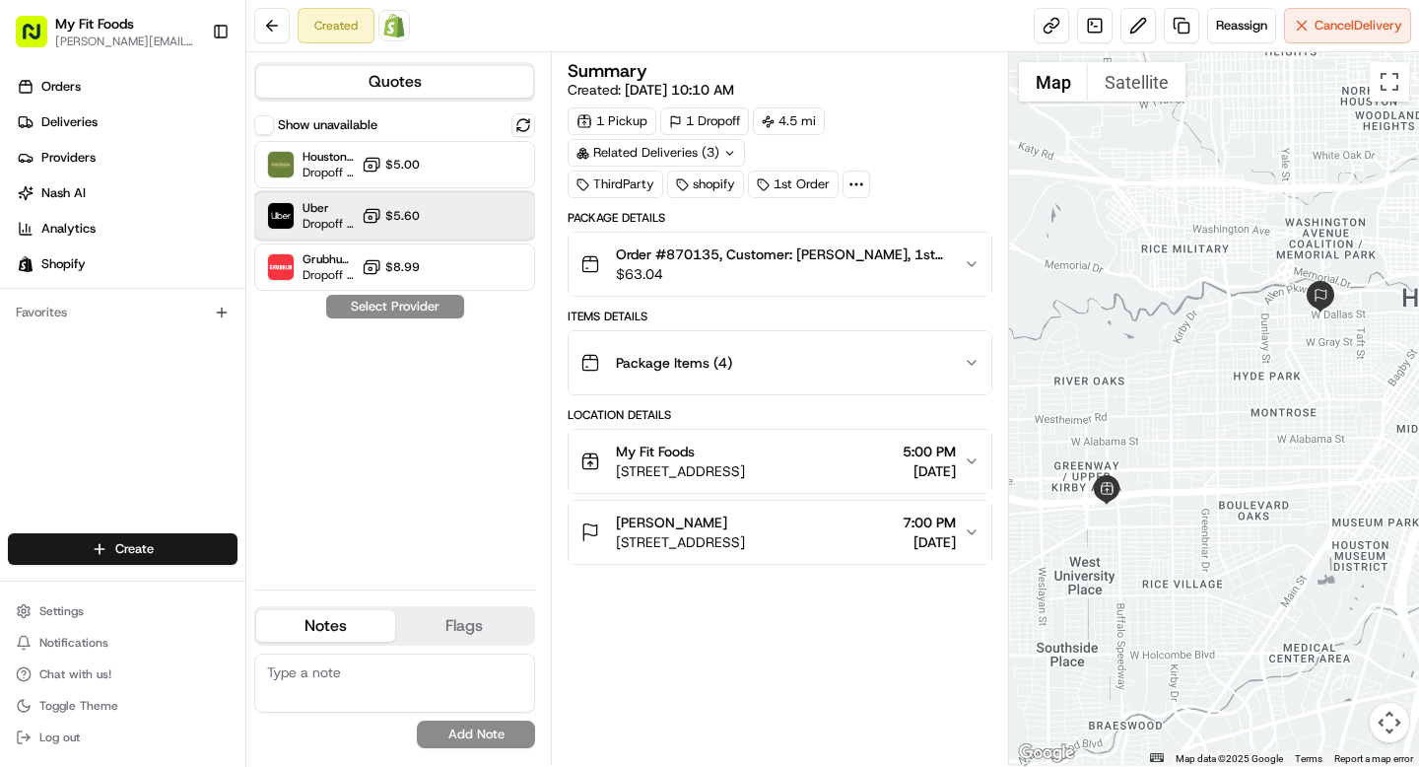
click at [429, 222] on div "Uber Dropoff ETA 7 hours $5.60" at bounding box center [394, 215] width 281 height 47
click at [397, 306] on button "Assign Provider" at bounding box center [395, 307] width 140 height 24
